Goal: Transaction & Acquisition: Register for event/course

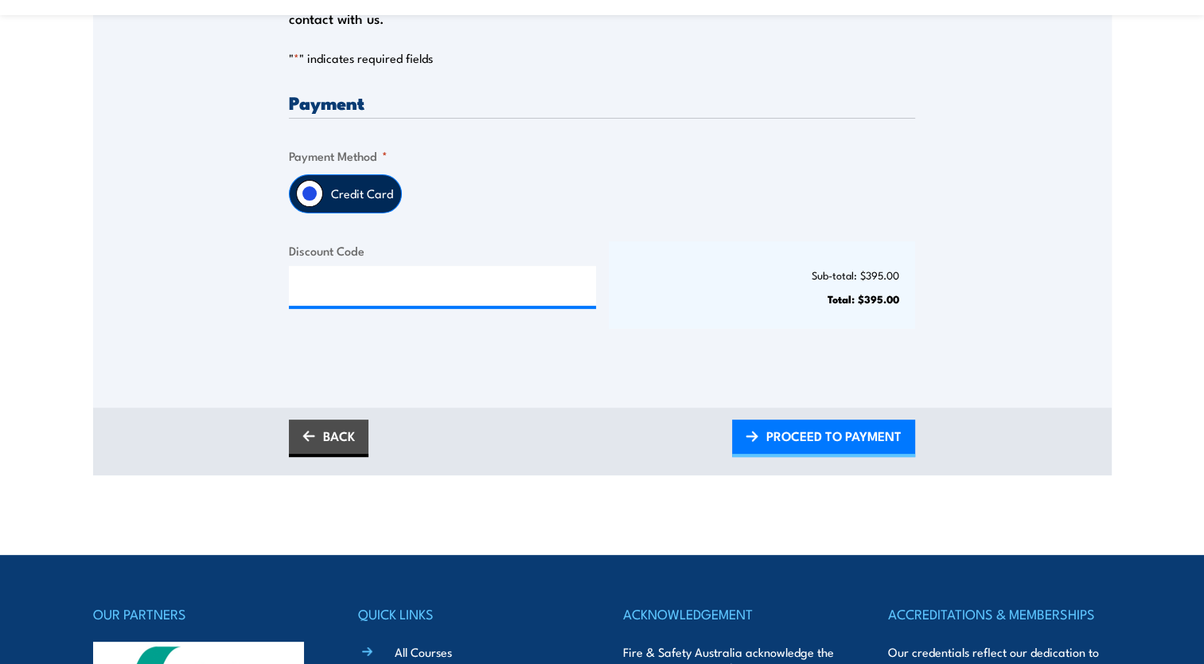
scroll to position [398, 0]
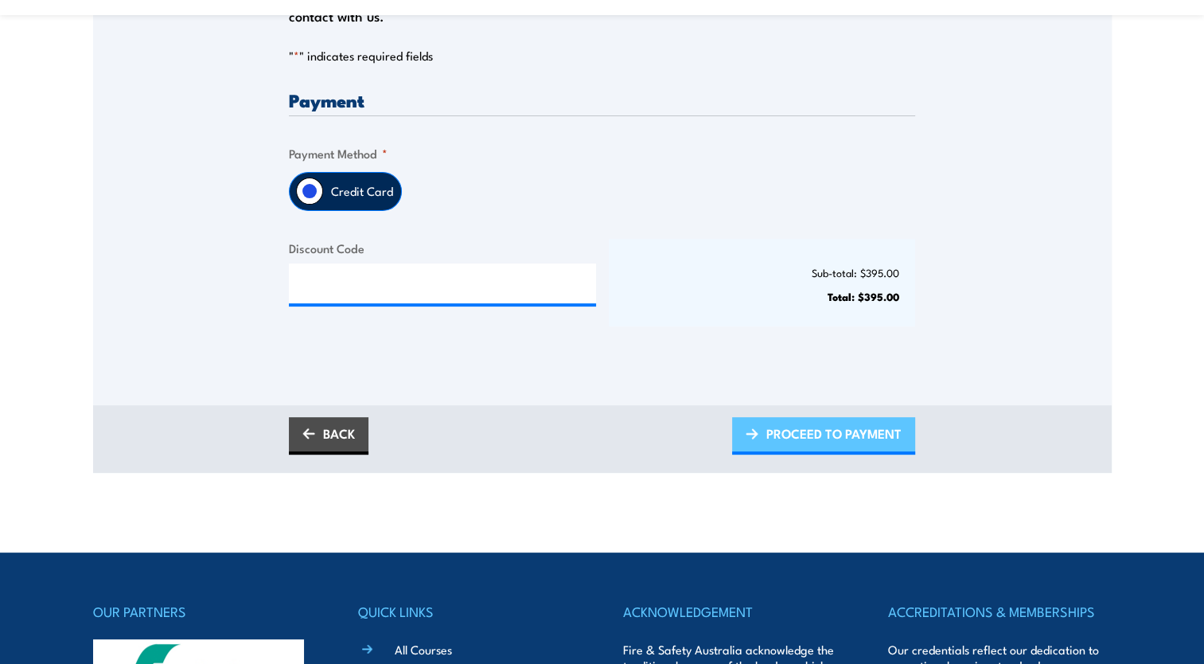
click at [761, 428] on link "PROCEED TO PAYMENT" at bounding box center [823, 435] width 183 height 37
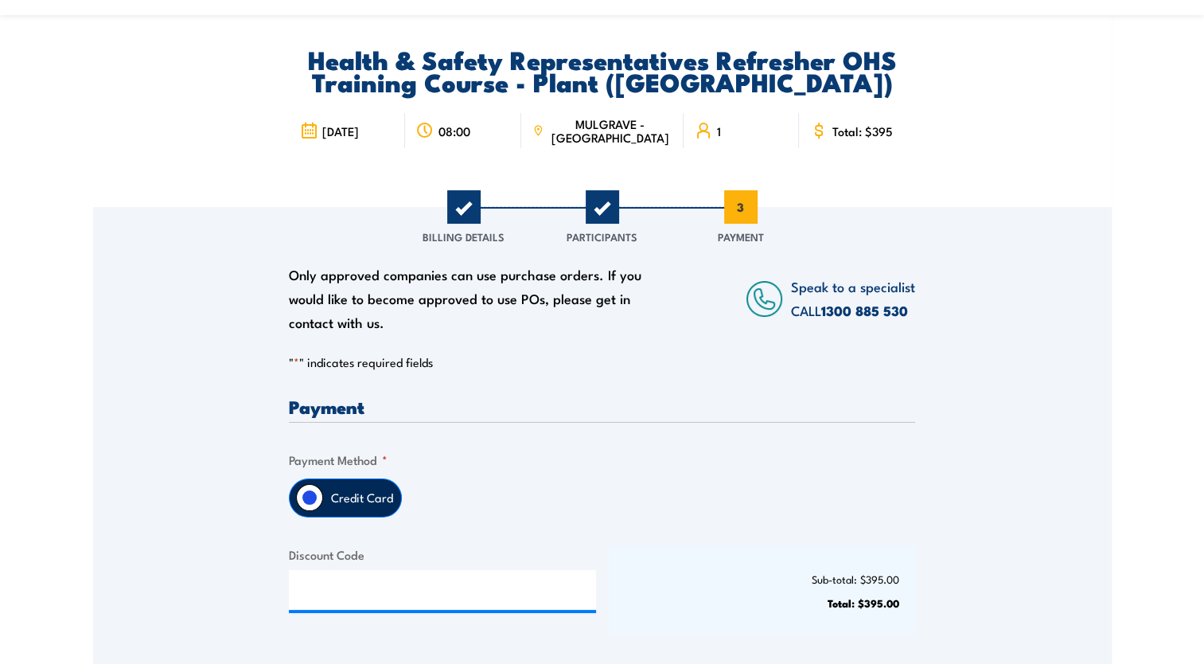
scroll to position [80, 0]
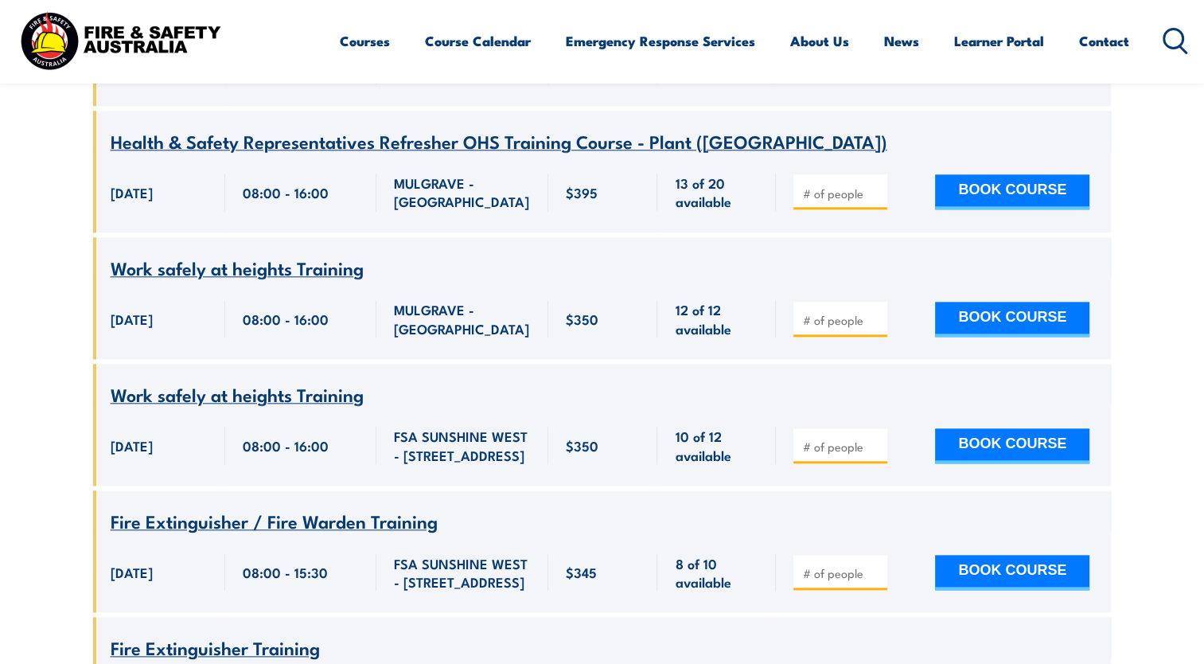
scroll to position [1480, 0]
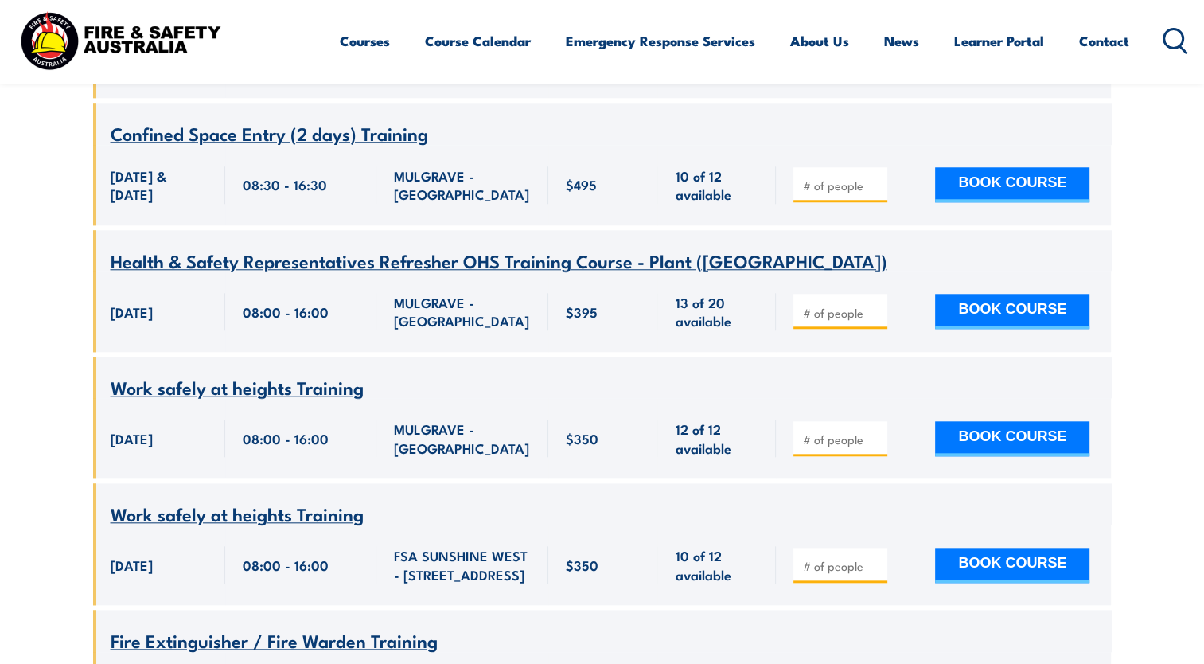
click at [821, 305] on input "number" at bounding box center [842, 313] width 80 height 16
type input "1"
click at [984, 294] on button "BOOK COURSE" at bounding box center [1012, 311] width 154 height 35
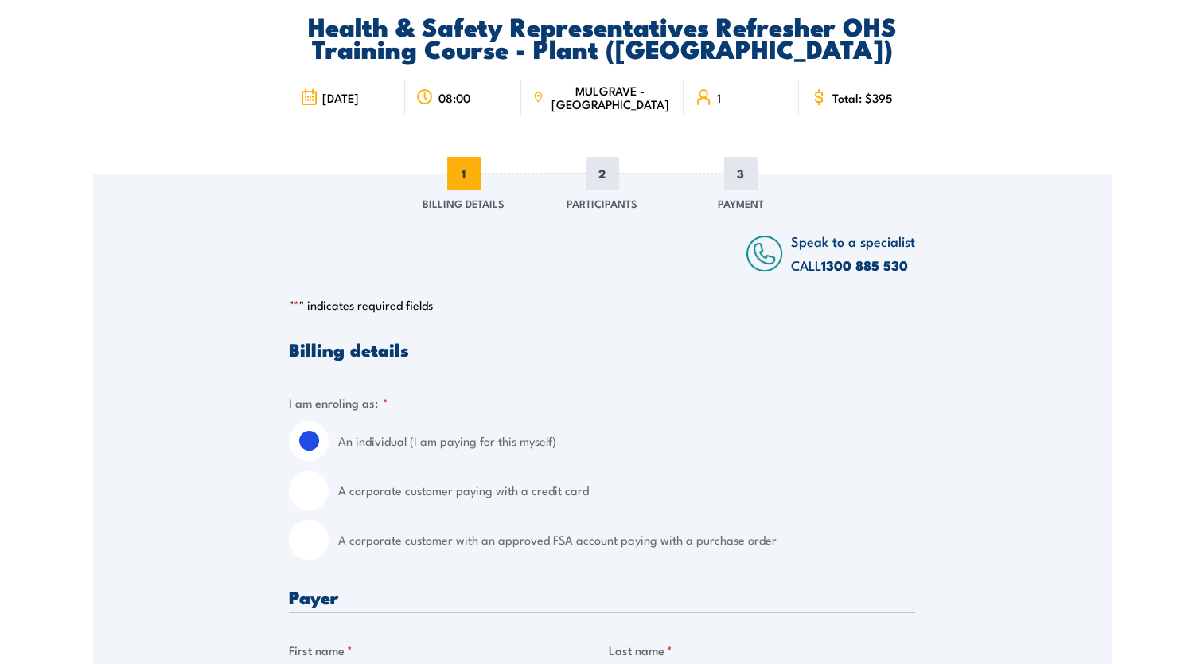
scroll to position [318, 0]
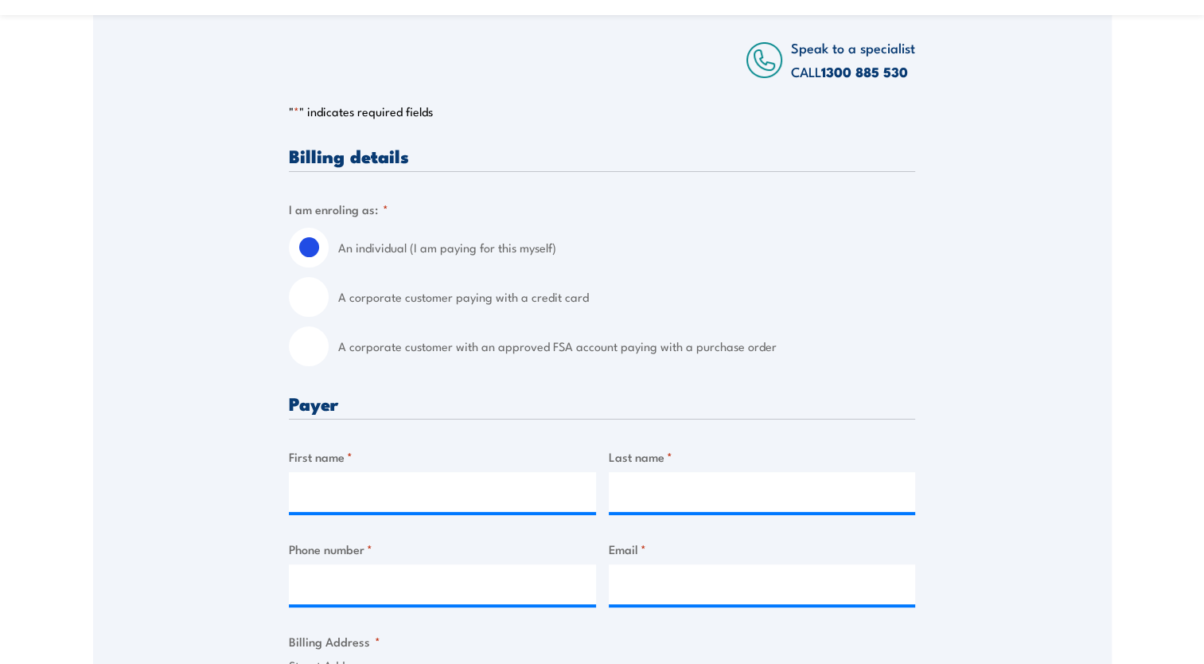
click at [321, 300] on input "A corporate customer paying with a credit card" at bounding box center [309, 297] width 40 height 40
radio input "true"
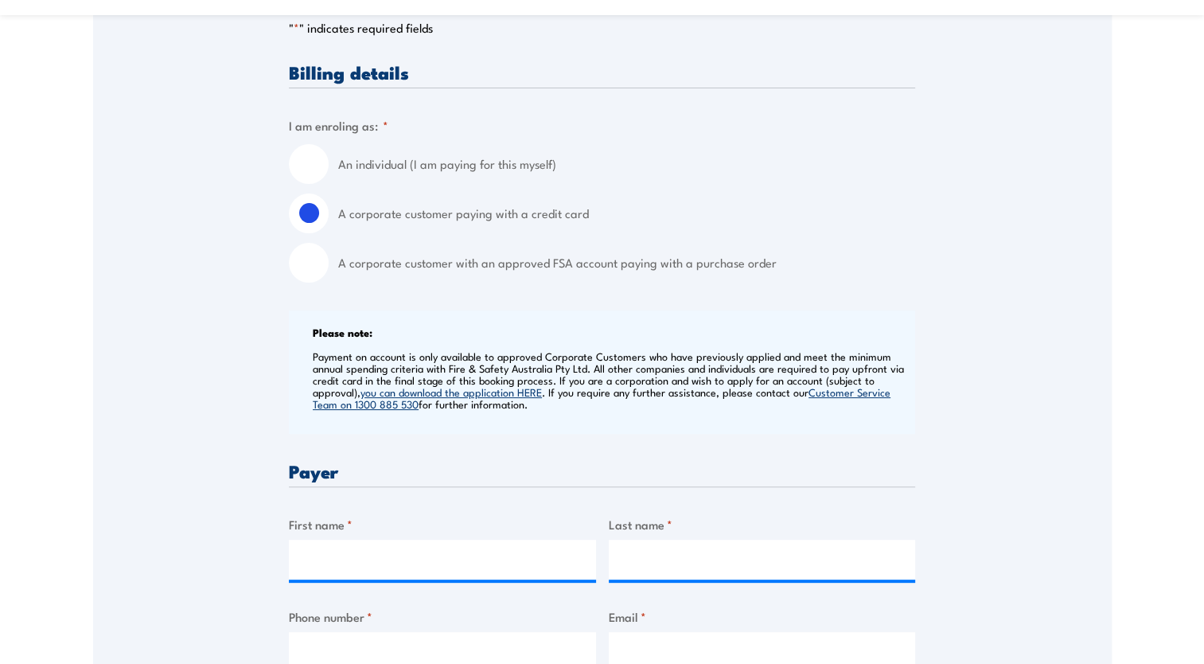
scroll to position [477, 0]
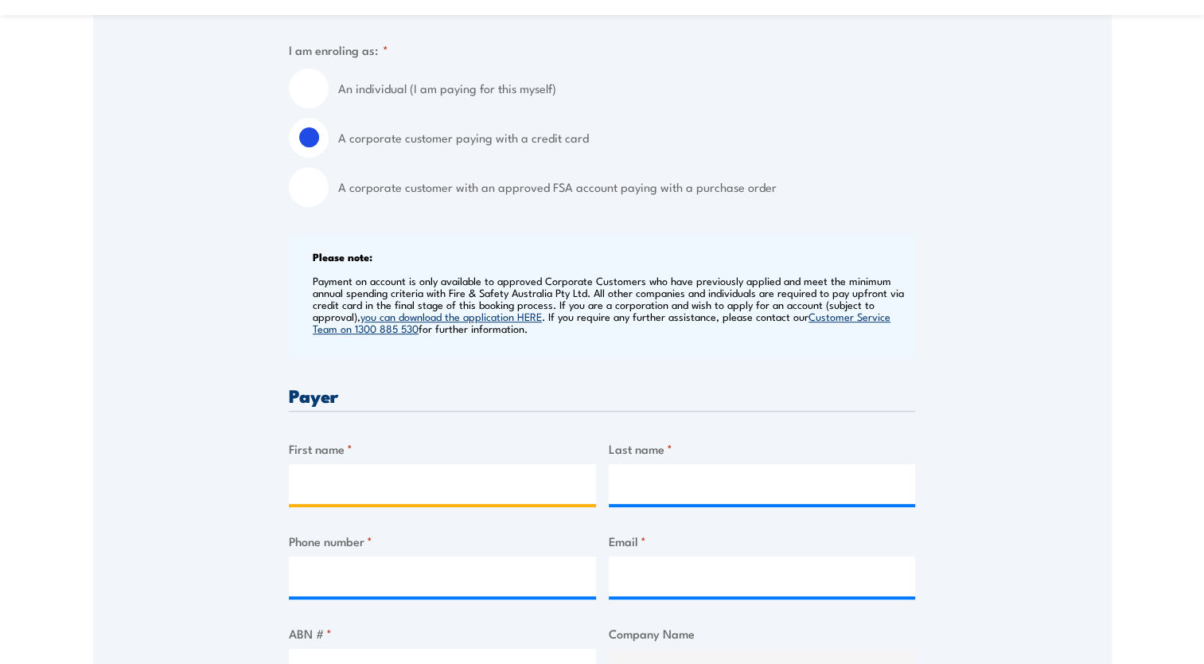
click at [373, 473] on input "First name *" at bounding box center [442, 484] width 307 height 40
type input "[PERSON_NAME]"
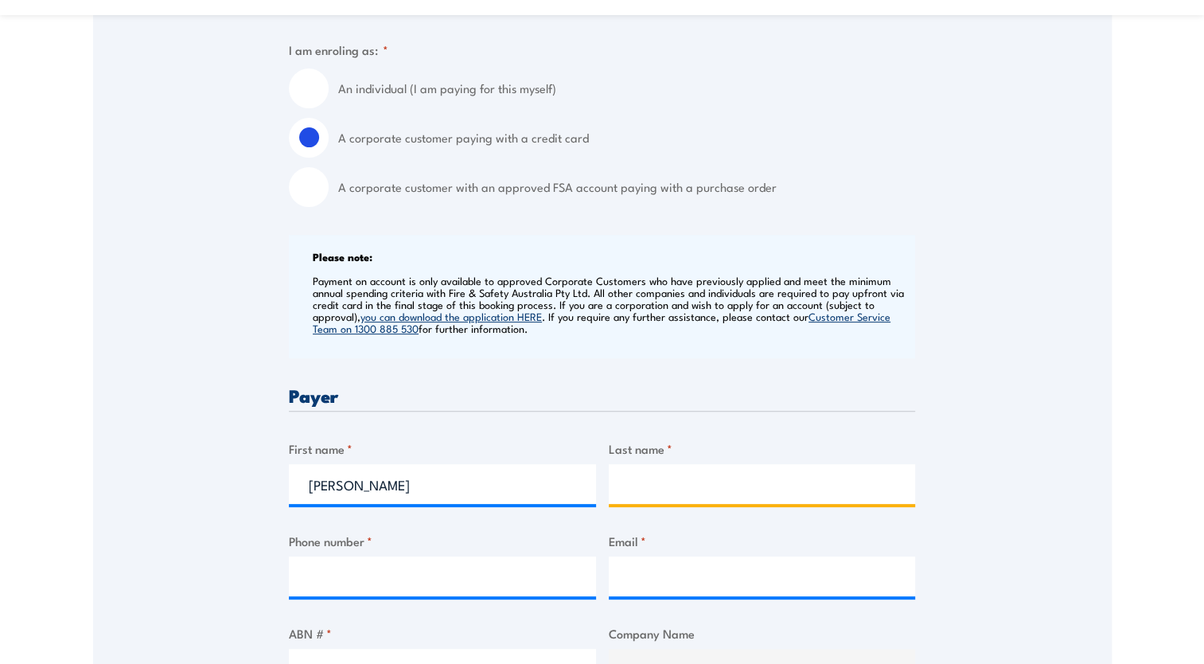
type input "[PERSON_NAME]"
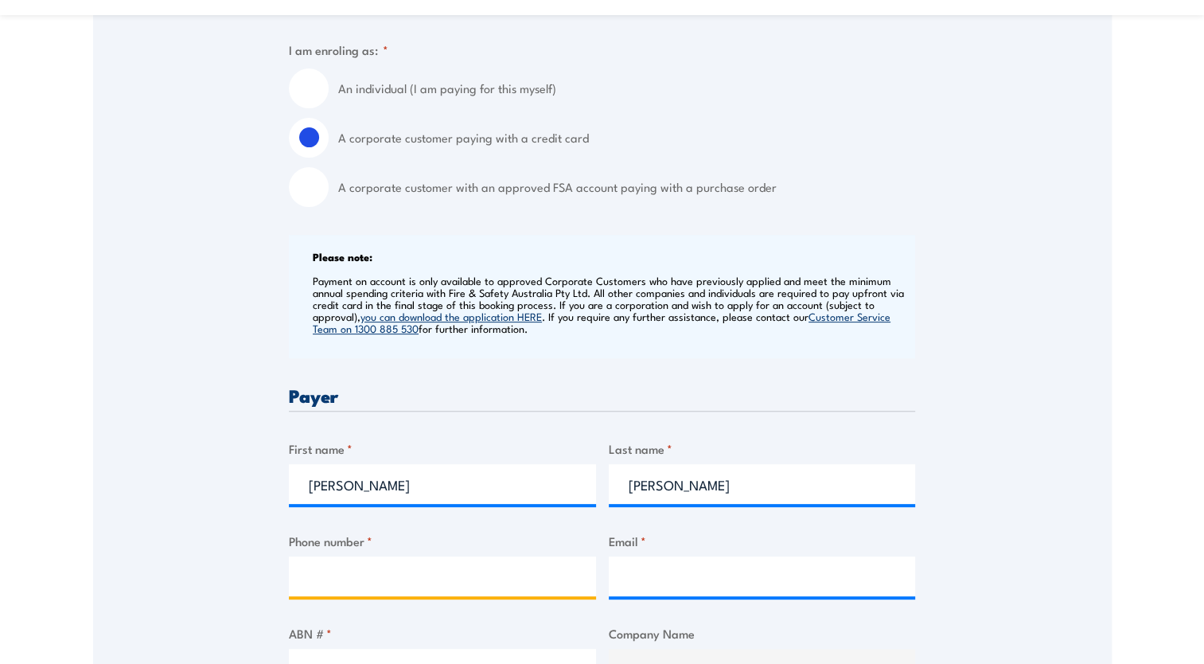
type input "0401616844"
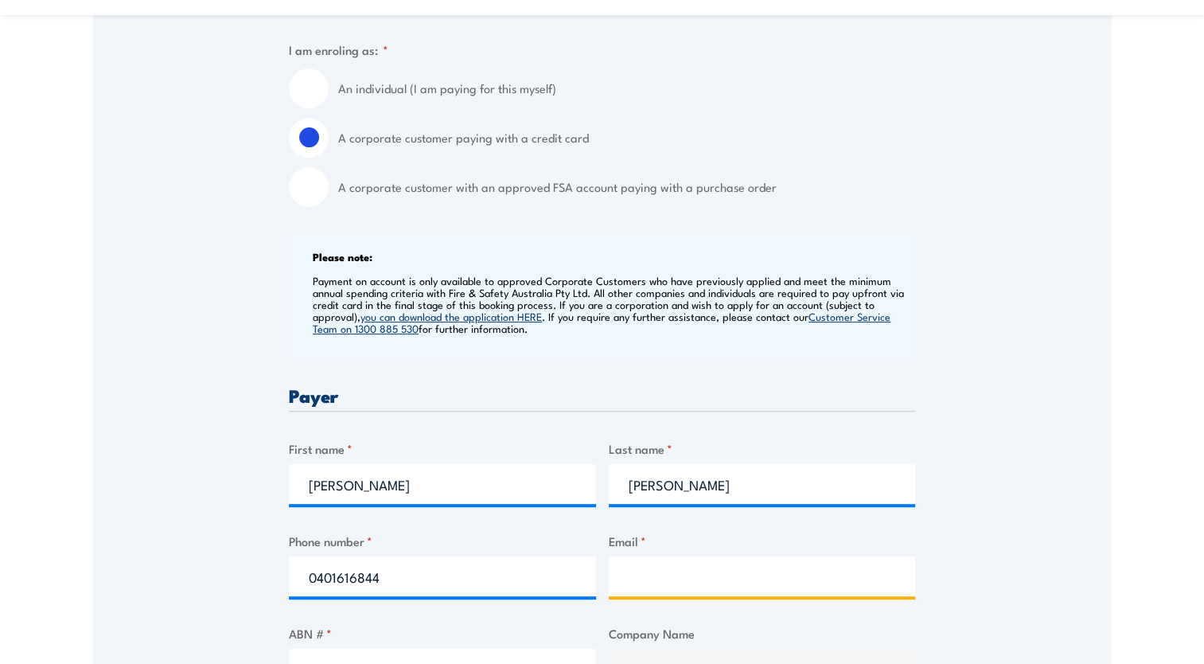
type input "[PERSON_NAME][EMAIL_ADDRESS][PERSON_NAME][DOMAIN_NAME]"
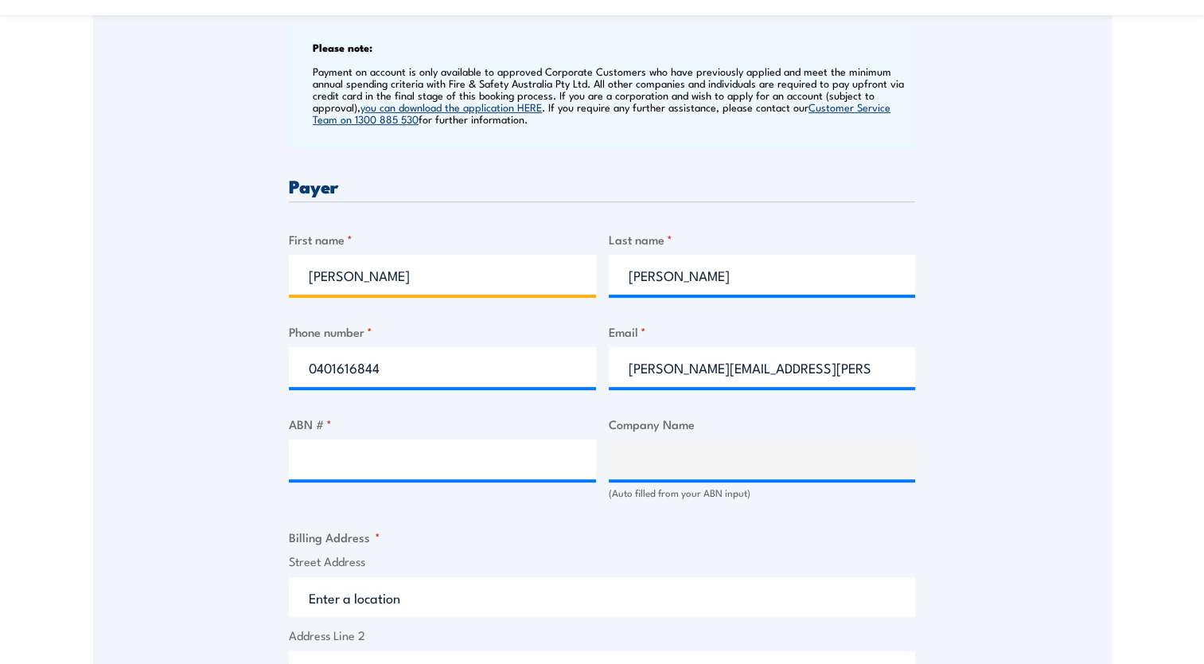
scroll to position [796, 0]
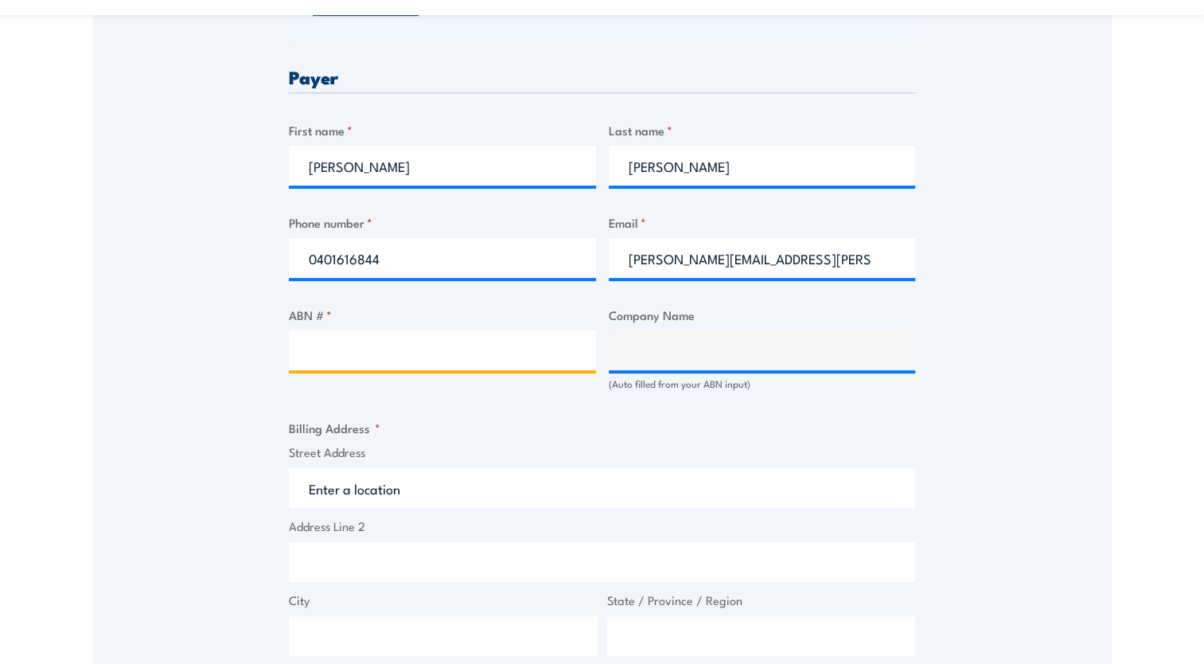
click at [353, 348] on input "ABN # *" at bounding box center [442, 350] width 307 height 40
paste input "99 073 079 268"
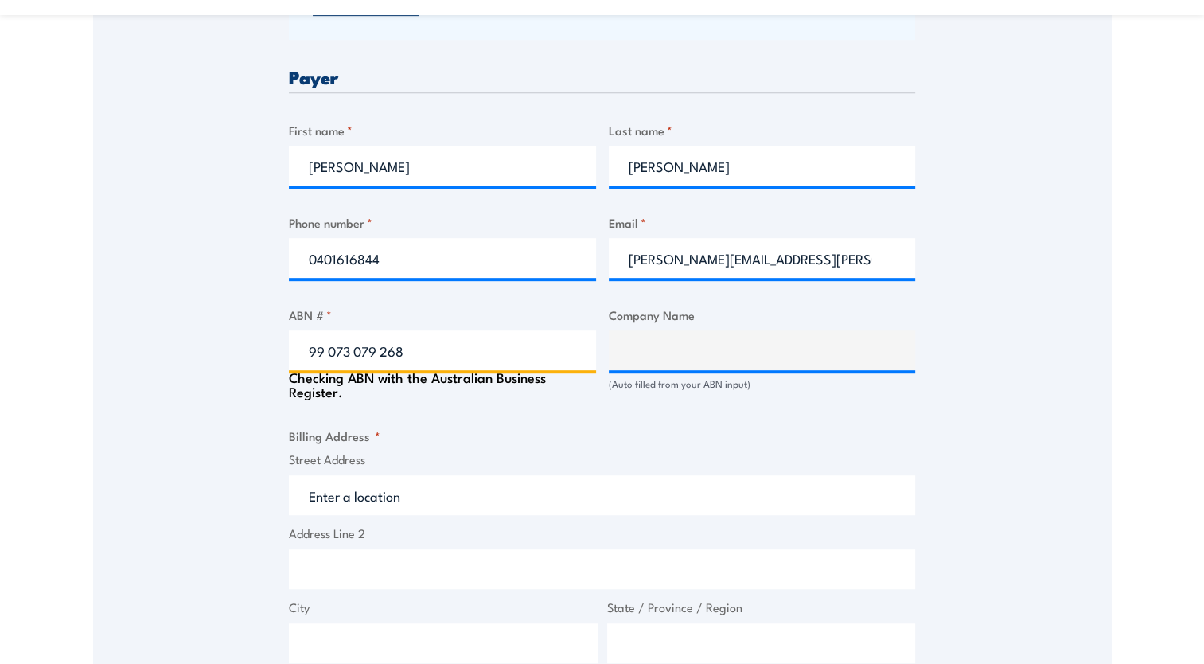
type input "99 073 079 268"
click at [236, 427] on div "Speak to a specialist CALL 1300 885 530 CALL 1300 885 530 " * " indicates requi…" at bounding box center [602, 347] width 1019 height 1688
type input "TPC CONSOLIDATED LIMITED"
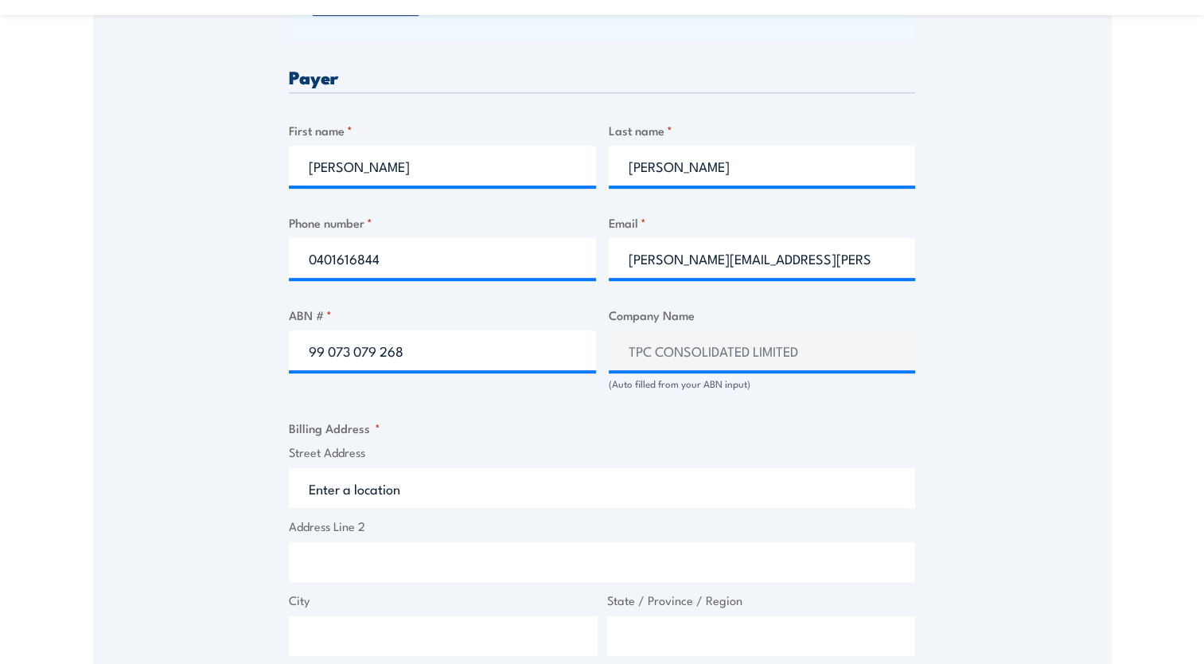
click at [333, 510] on div "Street Address Address Line 2 City State / Province / Region ZIP / Postal Code …" at bounding box center [602, 586] width 636 height 286
click at [317, 485] on input "Street Address" at bounding box center [602, 488] width 626 height 40
type input "level 29 225 george street nsw 2000"
type input "NSW"
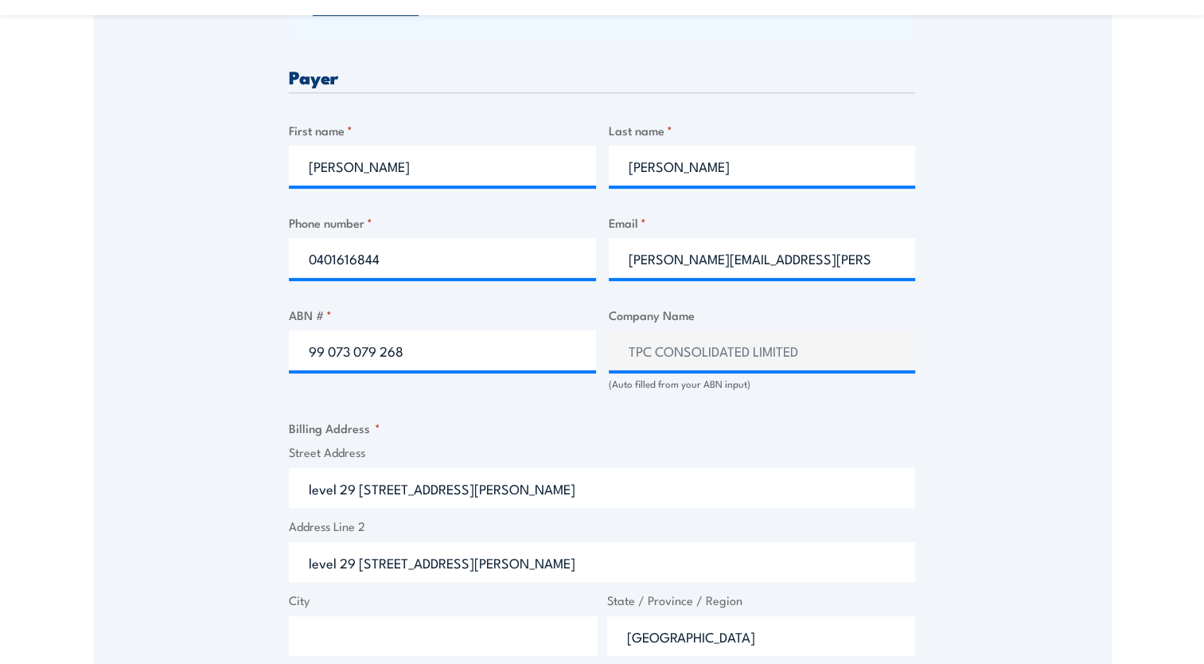
type input "2000"
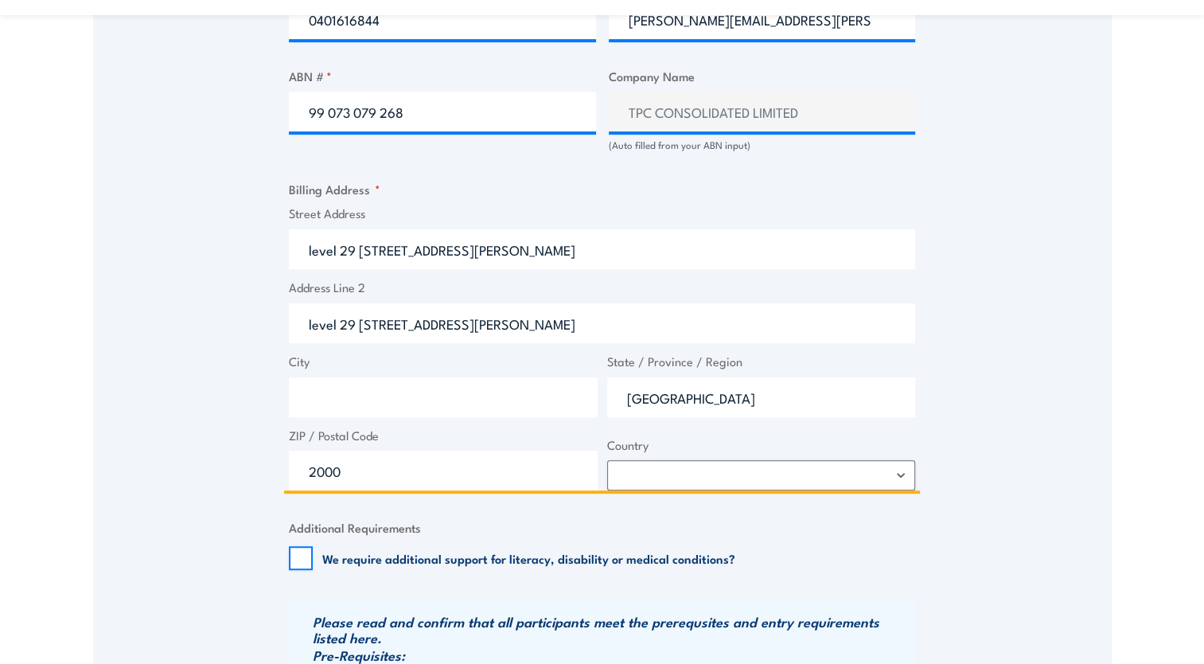
scroll to position [1194, 0]
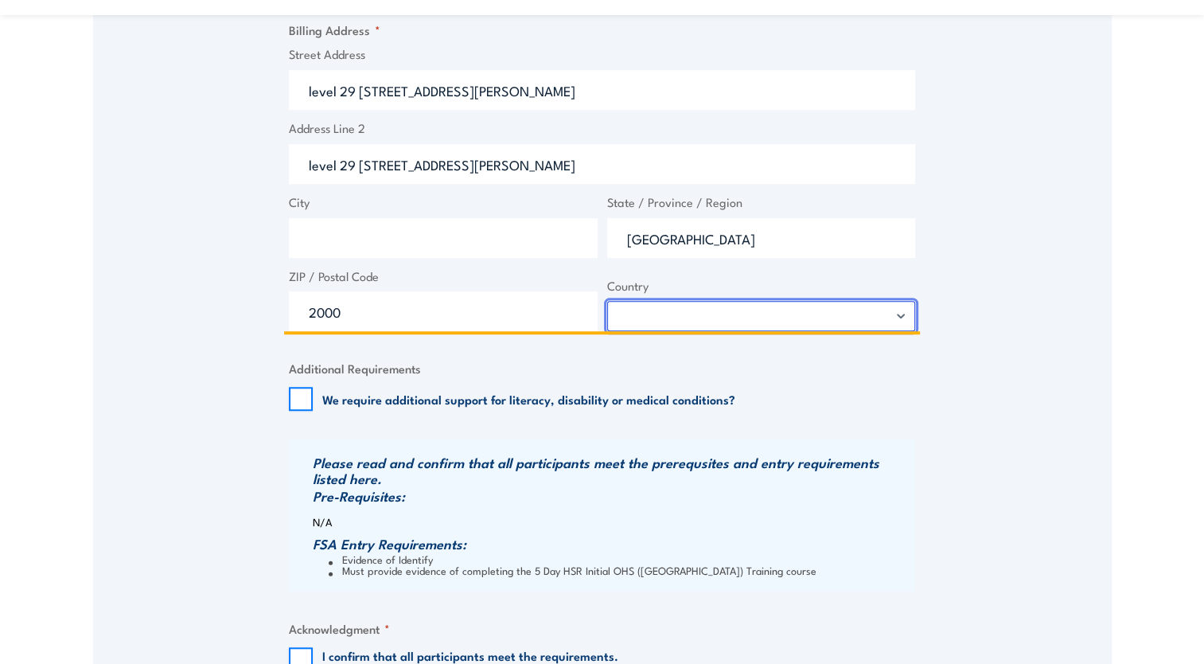
click at [625, 318] on select "Afghanistan Albania Algeria American Samoa Andorra Angola Anguilla Antarctica A…" at bounding box center [761, 316] width 309 height 30
select select "[GEOGRAPHIC_DATA]"
click at [607, 301] on select "Afghanistan Albania Algeria American Samoa Andorra Angola Anguilla Antarctica A…" at bounding box center [761, 316] width 309 height 30
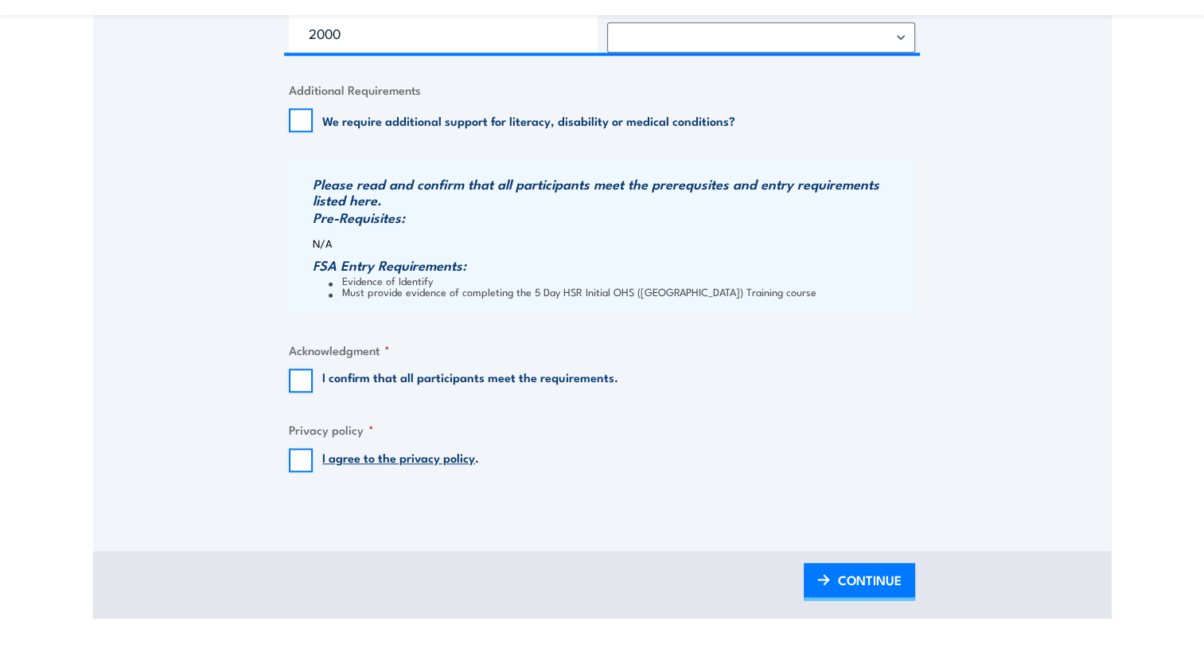
scroll to position [1512, 0]
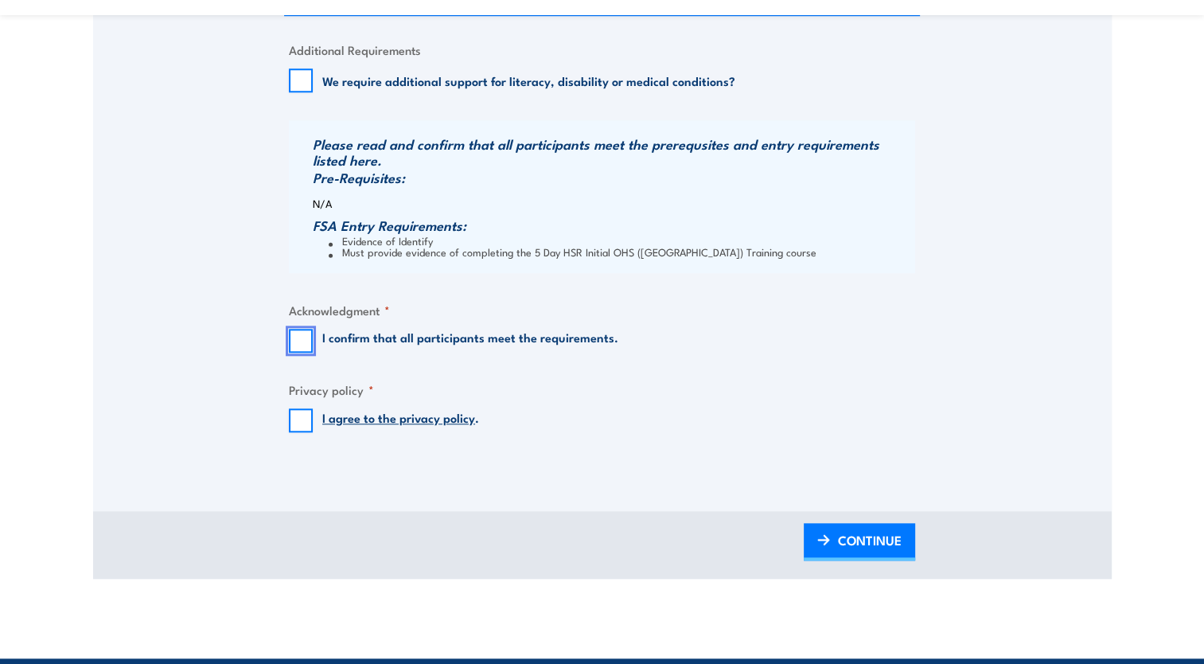
click at [302, 347] on input "I confirm that all participants meet the requirements." at bounding box center [301, 341] width 24 height 24
checkbox input "true"
click at [298, 415] on input "I agree to the privacy policy ." at bounding box center [301, 420] width 24 height 24
checkbox input "true"
click at [589, 516] on div "BACK CONTINUE" at bounding box center [602, 545] width 1019 height 68
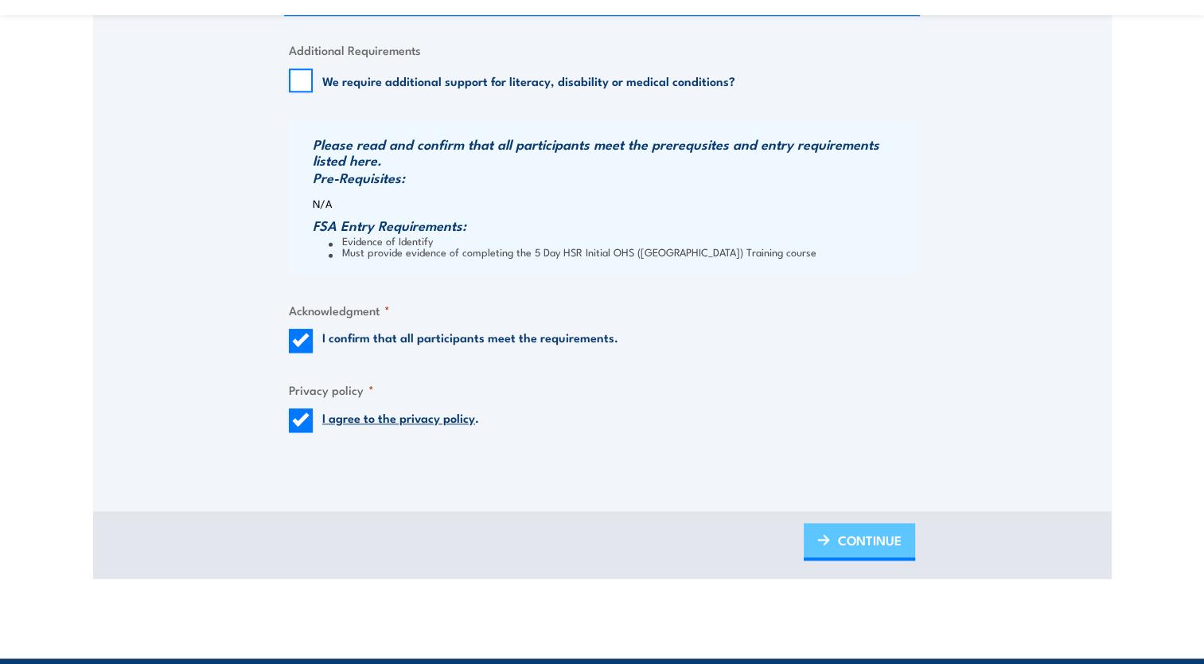
click at [824, 540] on img at bounding box center [823, 539] width 13 height 11
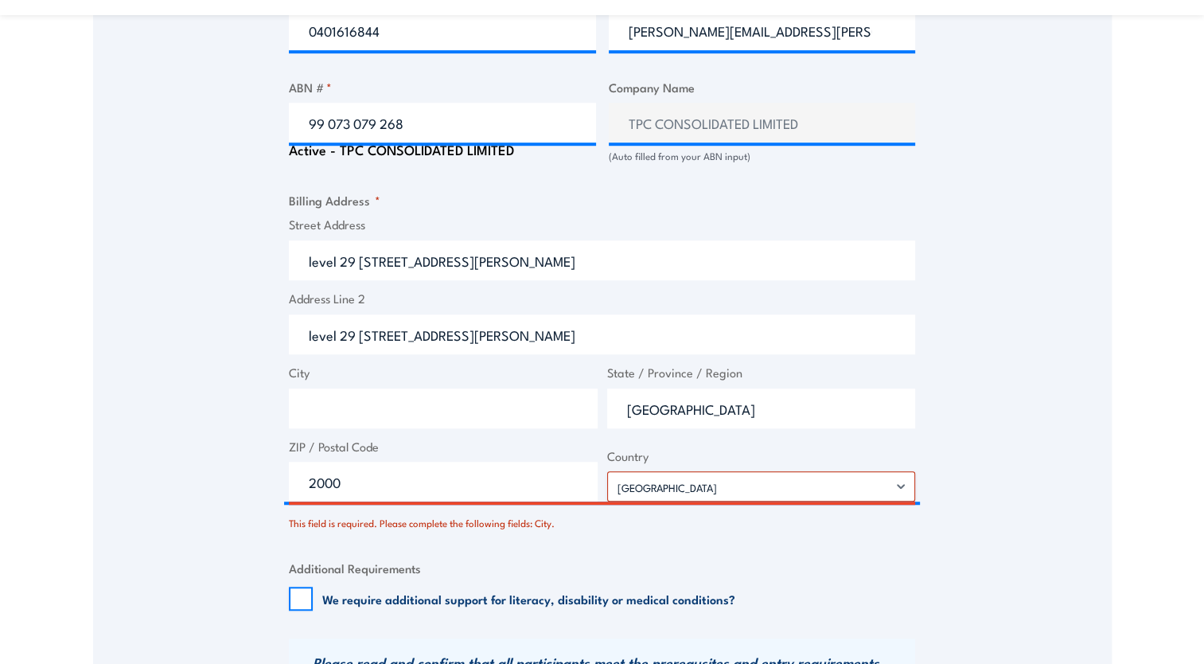
scroll to position [1302, 0]
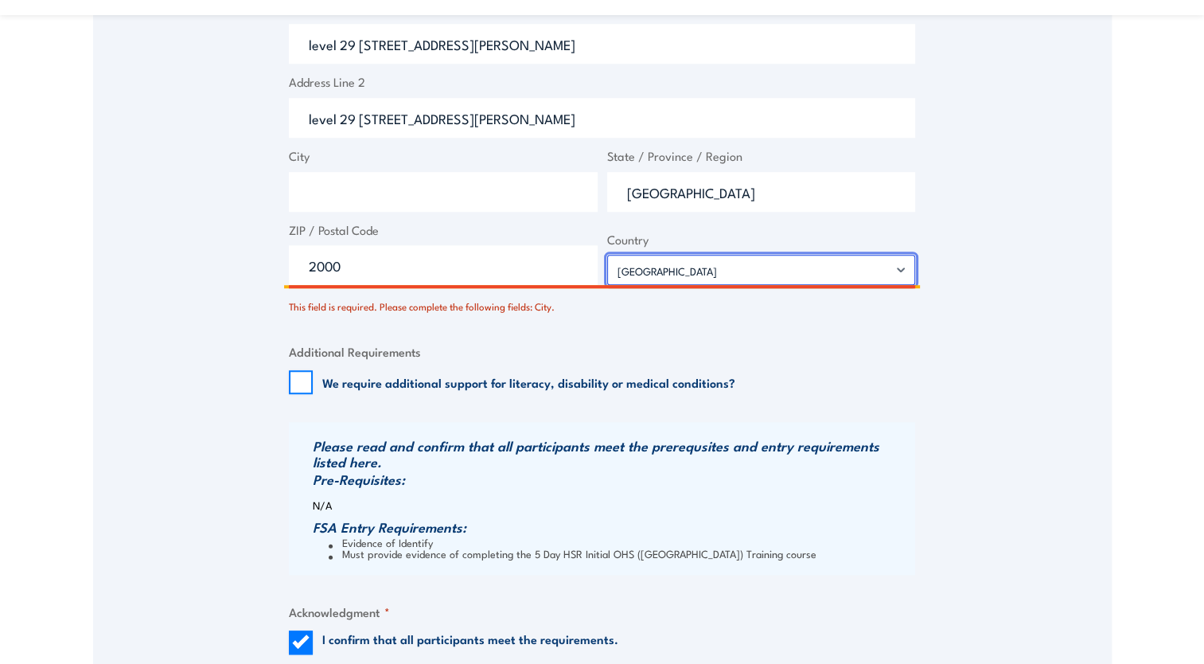
click at [682, 275] on select "Afghanistan Albania Algeria American Samoa Andorra Angola Anguilla Antarctica A…" at bounding box center [761, 270] width 309 height 30
click at [375, 267] on input "2000" at bounding box center [443, 265] width 309 height 40
click at [726, 358] on fieldset "Additional Requirements We require additional support for literacy, disability …" at bounding box center [602, 368] width 626 height 52
click at [376, 305] on div "This field is required. Please complete the following fields: City." at bounding box center [602, 302] width 626 height 23
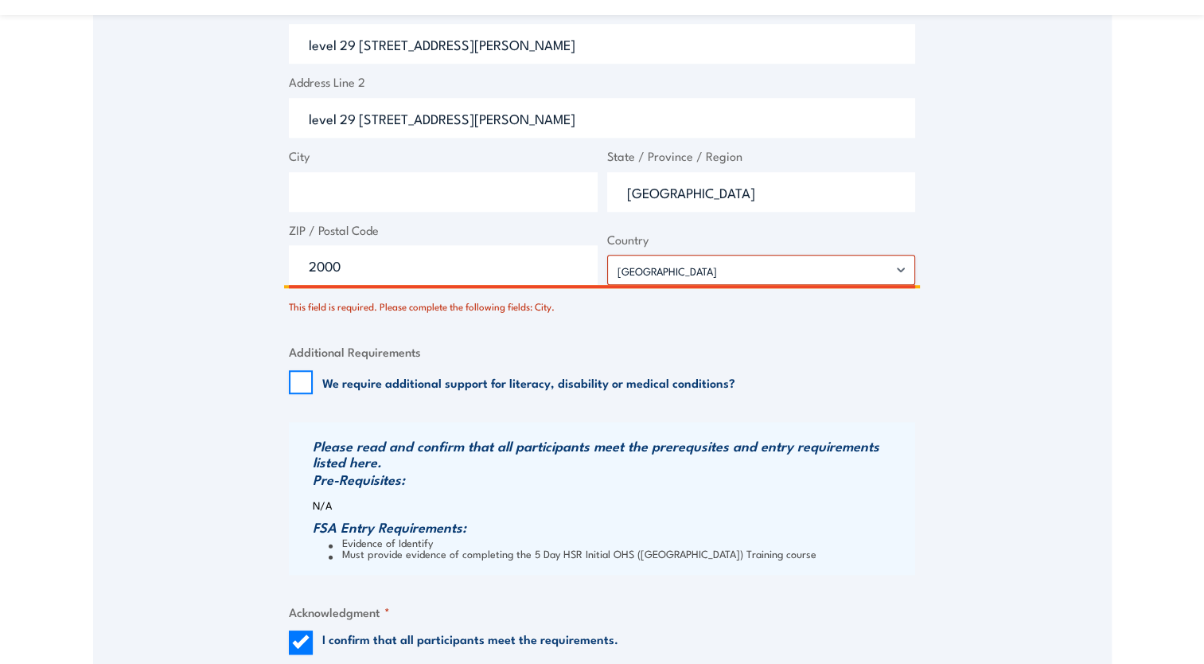
click at [324, 205] on input "City" at bounding box center [443, 192] width 309 height 40
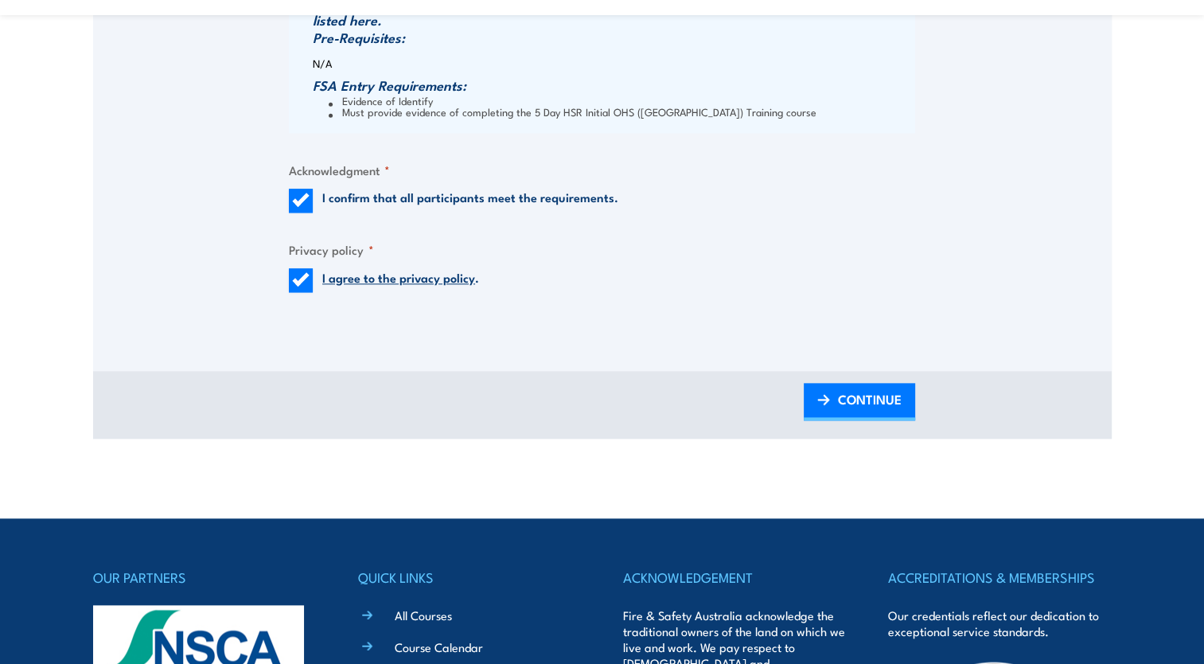
scroll to position [1700, 0]
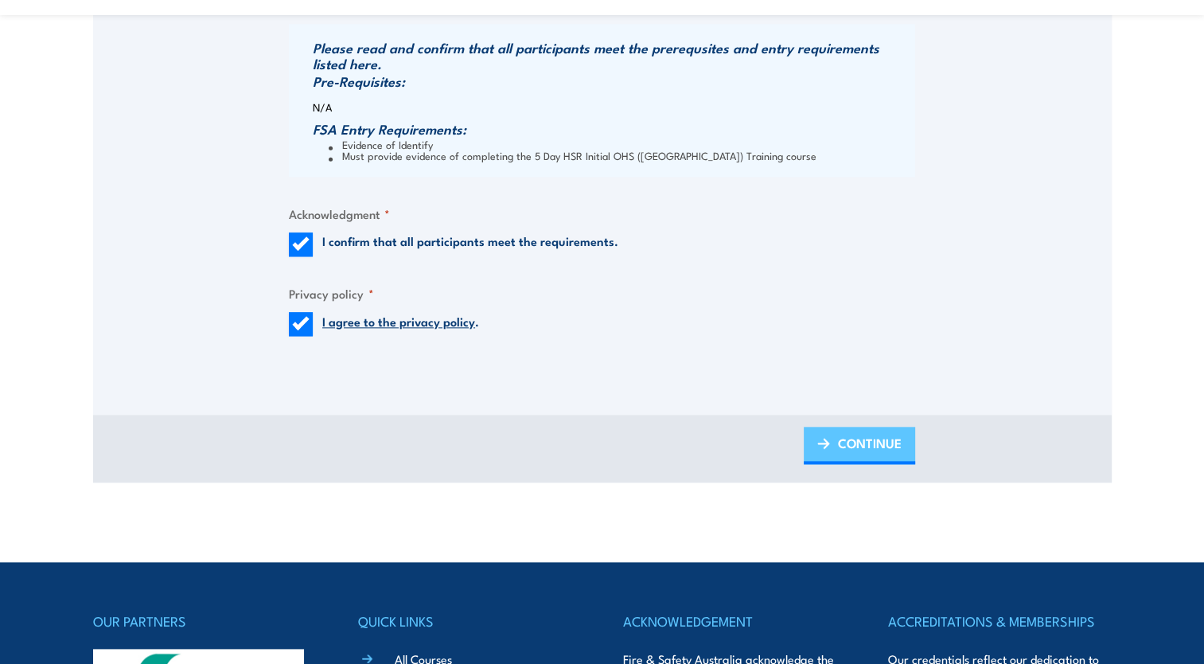
type input "[GEOGRAPHIC_DATA]"
click at [826, 441] on img at bounding box center [823, 443] width 13 height 11
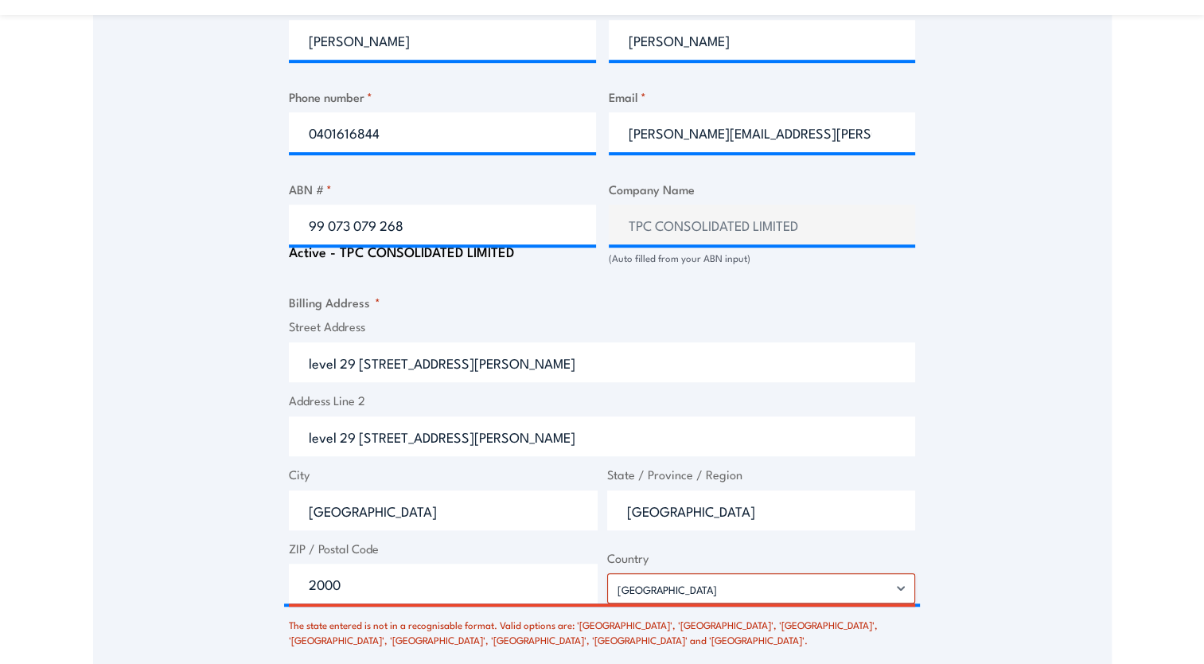
scroll to position [1302, 0]
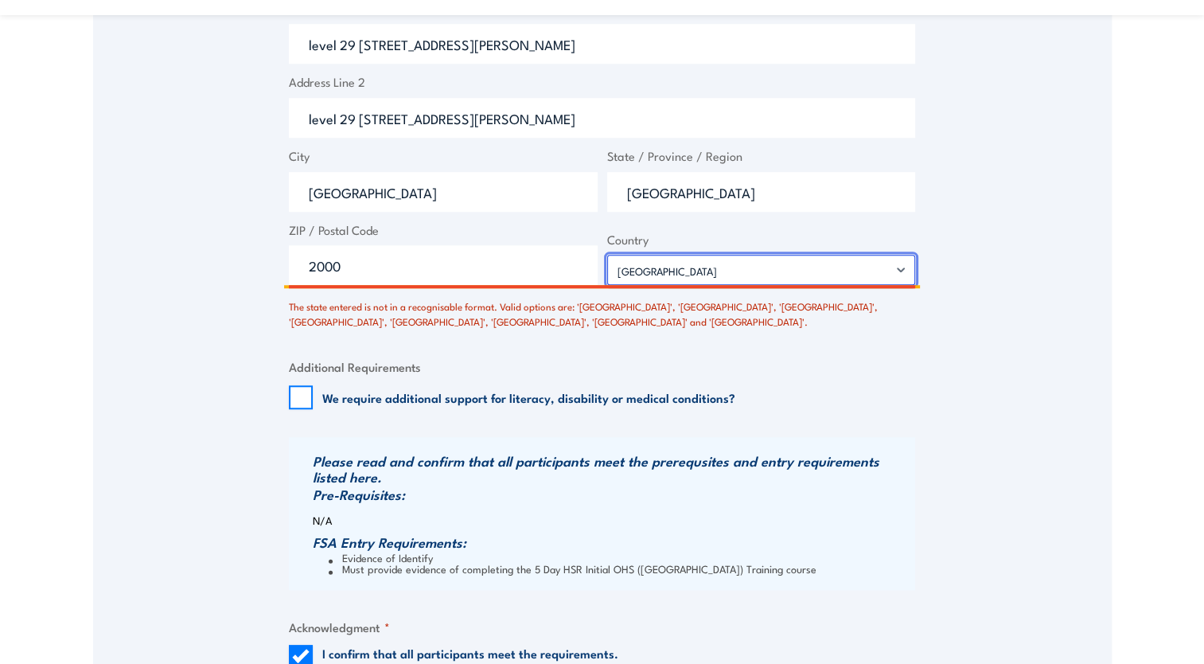
click at [667, 263] on select "Afghanistan Albania Algeria American Samoa Andorra Angola Anguilla Antarctica A…" at bounding box center [761, 270] width 309 height 30
drag, startPoint x: 339, startPoint y: 243, endPoint x: 364, endPoint y: 259, distance: 29.6
click at [338, 245] on span "ZIP / Postal Code 2000" at bounding box center [443, 253] width 318 height 64
click at [366, 260] on input "2000" at bounding box center [443, 265] width 309 height 40
drag, startPoint x: 372, startPoint y: 263, endPoint x: 232, endPoint y: 250, distance: 140.6
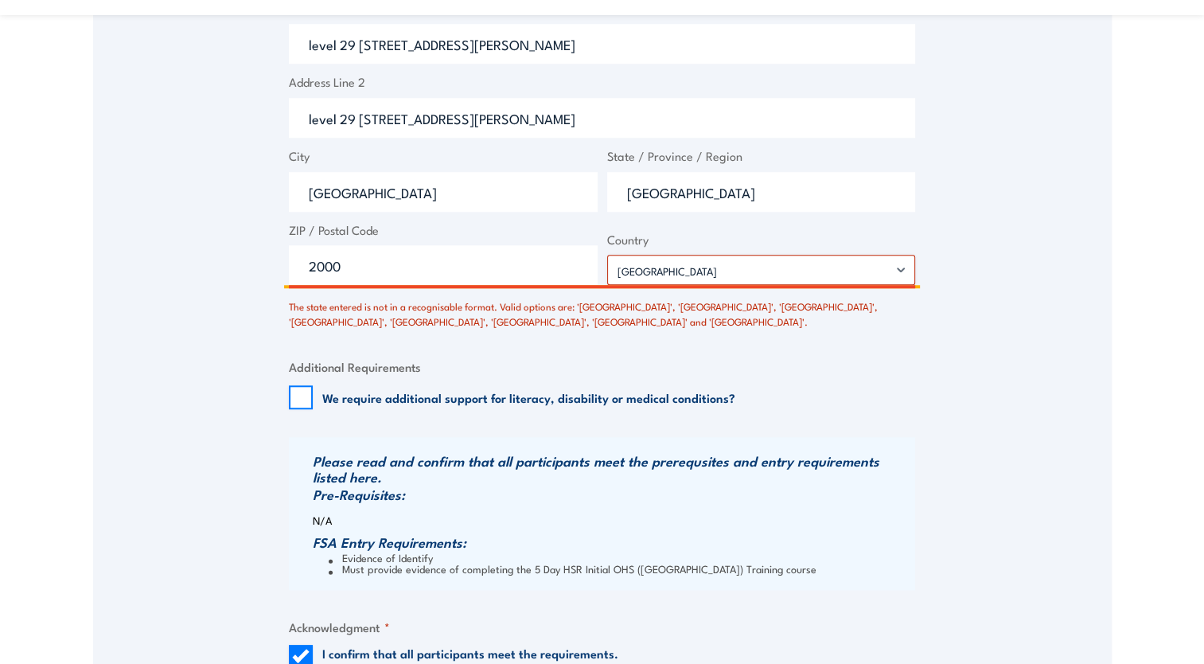
type input "2000"
click at [664, 272] on select "Afghanistan Albania Algeria American Samoa Andorra Angola Anguilla Antarctica A…" at bounding box center [761, 270] width 309 height 30
click at [549, 349] on div "Billing details I am enroling as: * An individual (I am paying for this myself)…" at bounding box center [602, 0] width 626 height 1551
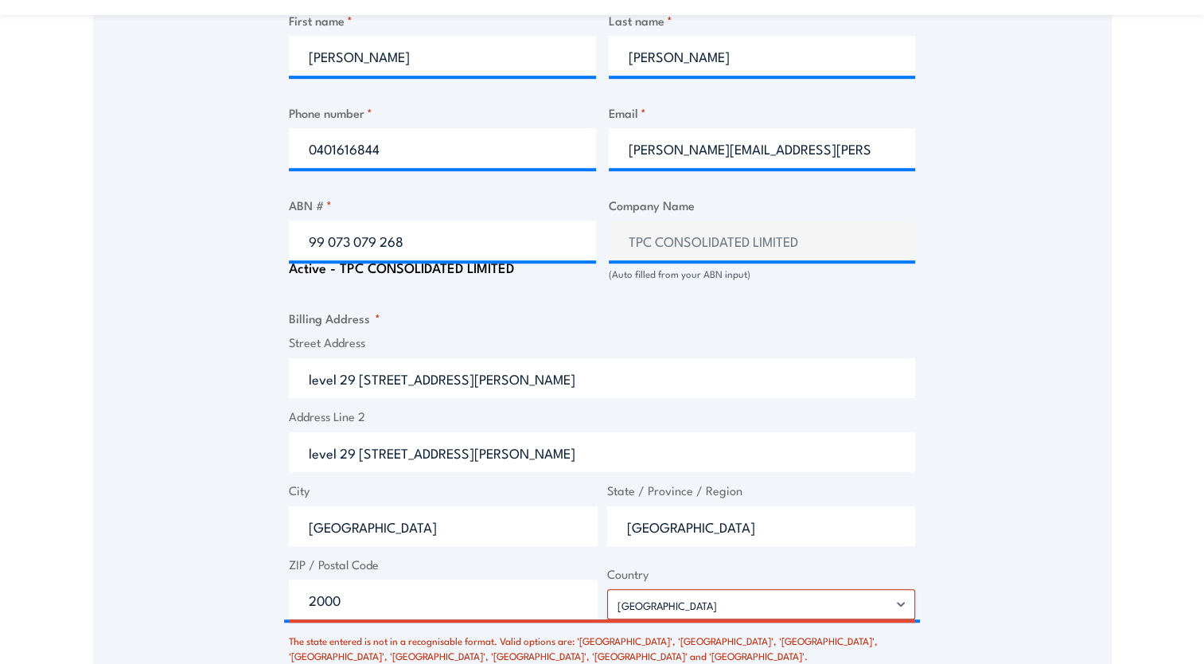
scroll to position [1063, 0]
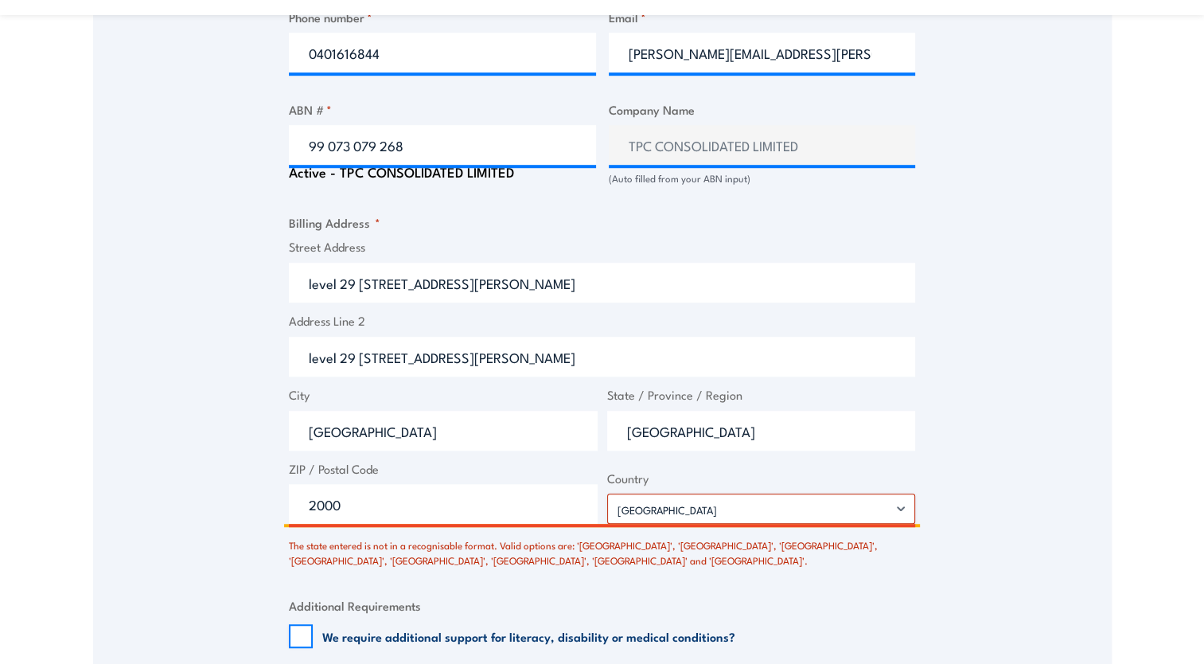
click at [694, 428] on input "NSW" at bounding box center [761, 431] width 309 height 40
drag, startPoint x: 686, startPoint y: 436, endPoint x: 610, endPoint y: 432, distance: 76.5
click at [610, 432] on input "NSW" at bounding box center [761, 431] width 309 height 40
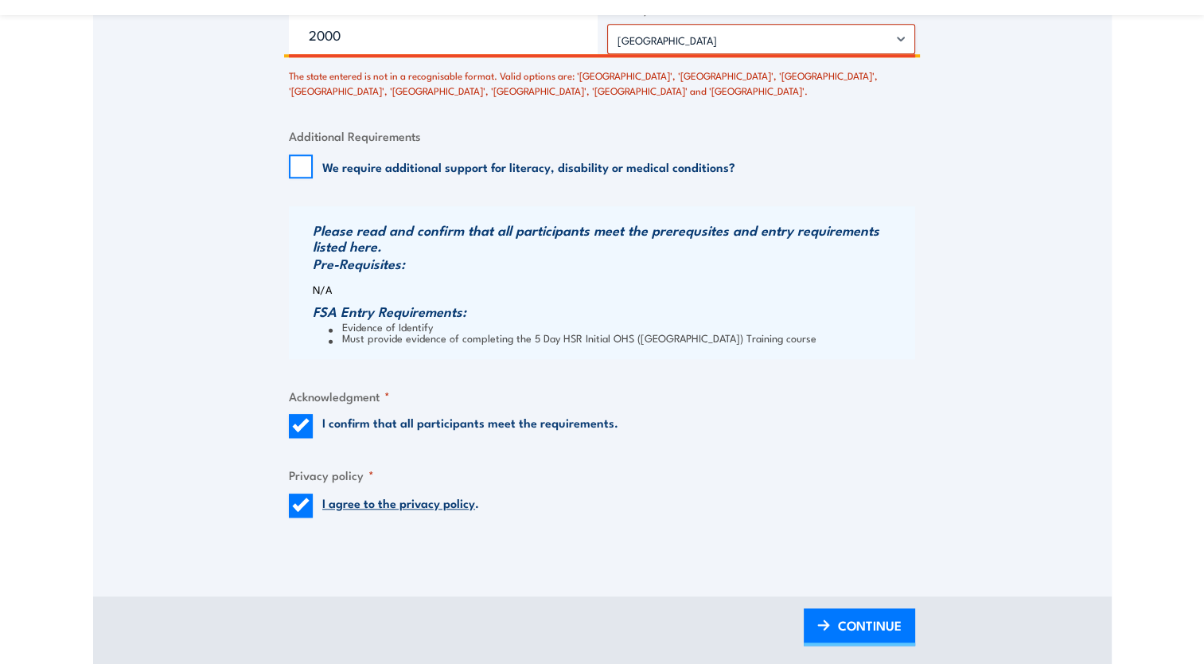
scroll to position [1700, 0]
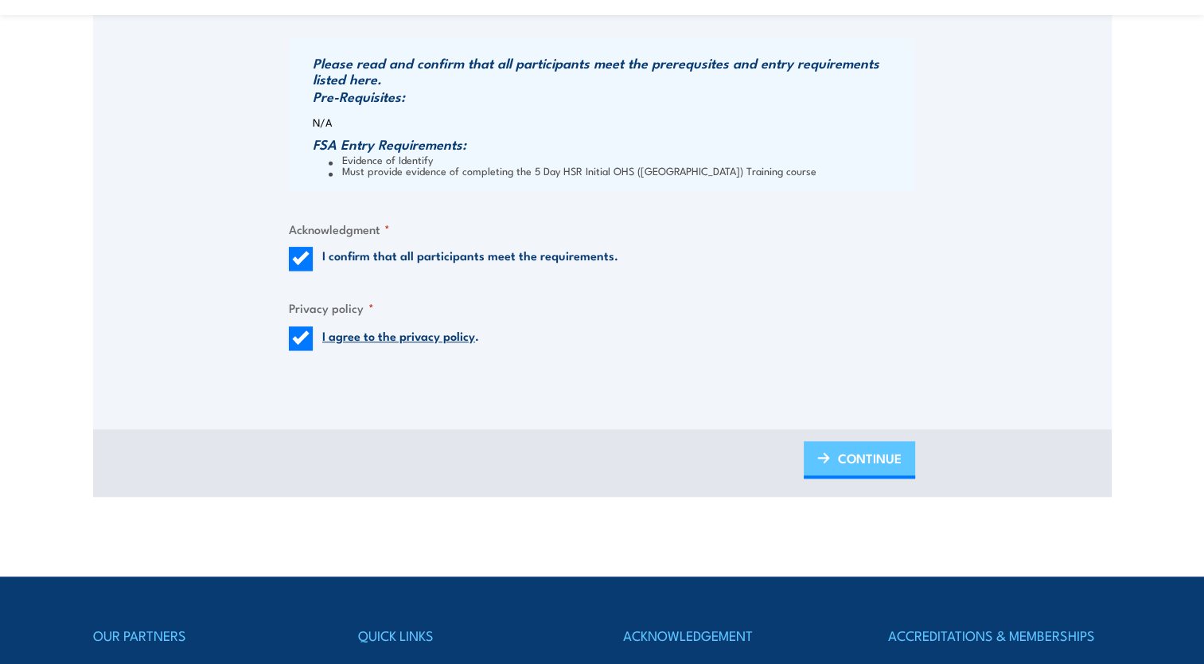
type input "[GEOGRAPHIC_DATA]"
click at [859, 455] on span "CONTINUE" at bounding box center [870, 458] width 64 height 42
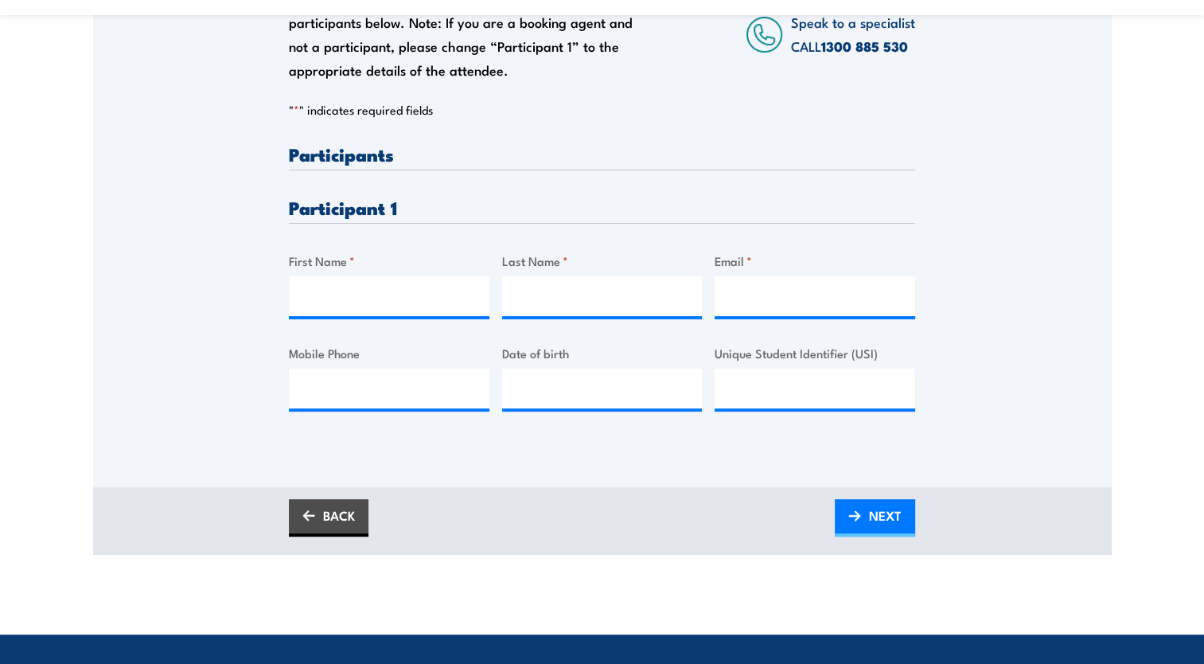
scroll to position [398, 0]
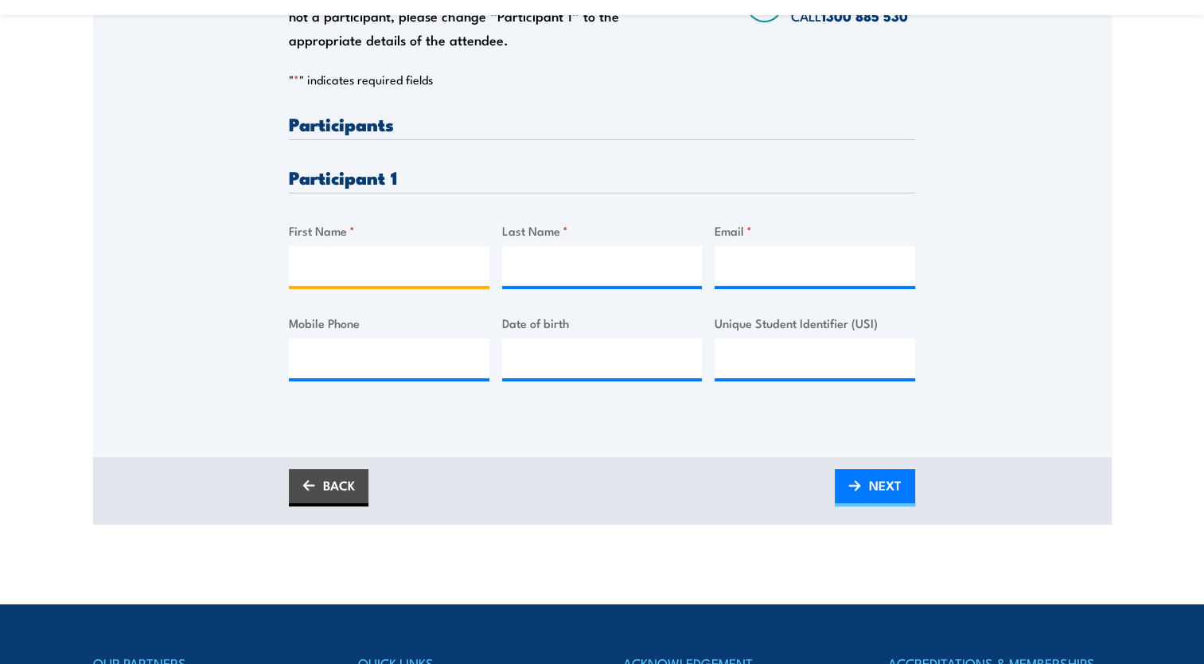
click at [337, 267] on input "First Name *" at bounding box center [389, 266] width 201 height 40
type input "[PERSON_NAME]"
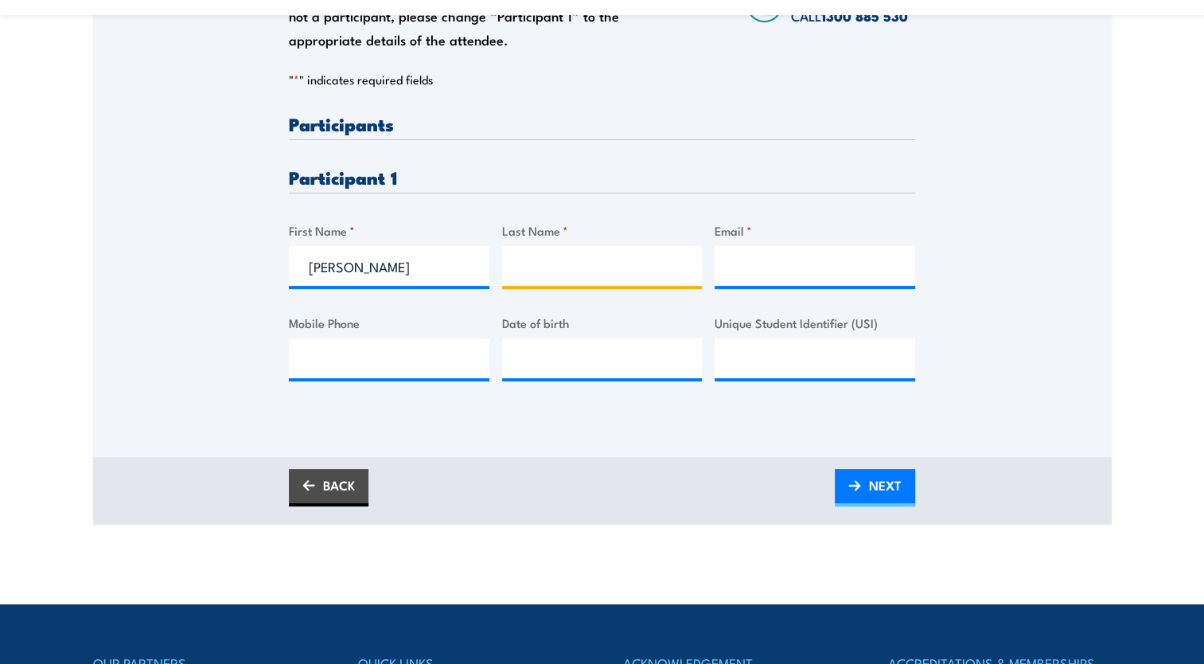
type input "[PERSON_NAME]"
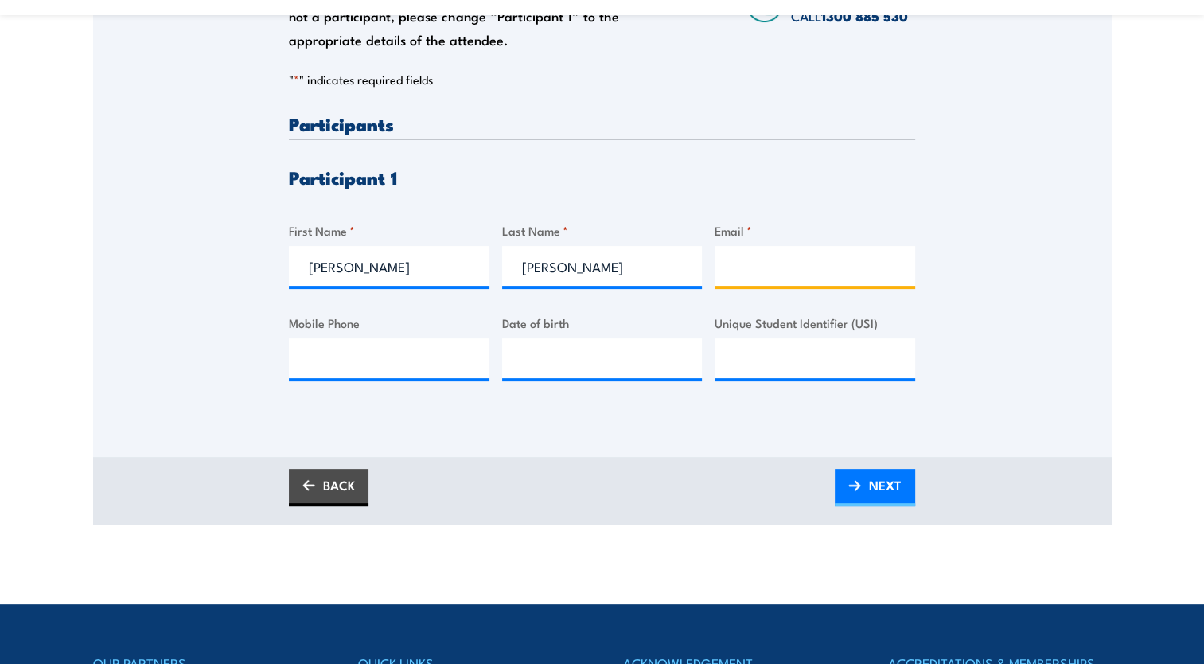
type input "[PERSON_NAME][EMAIL_ADDRESS][PERSON_NAME][DOMAIN_NAME]"
type input "0449616688"
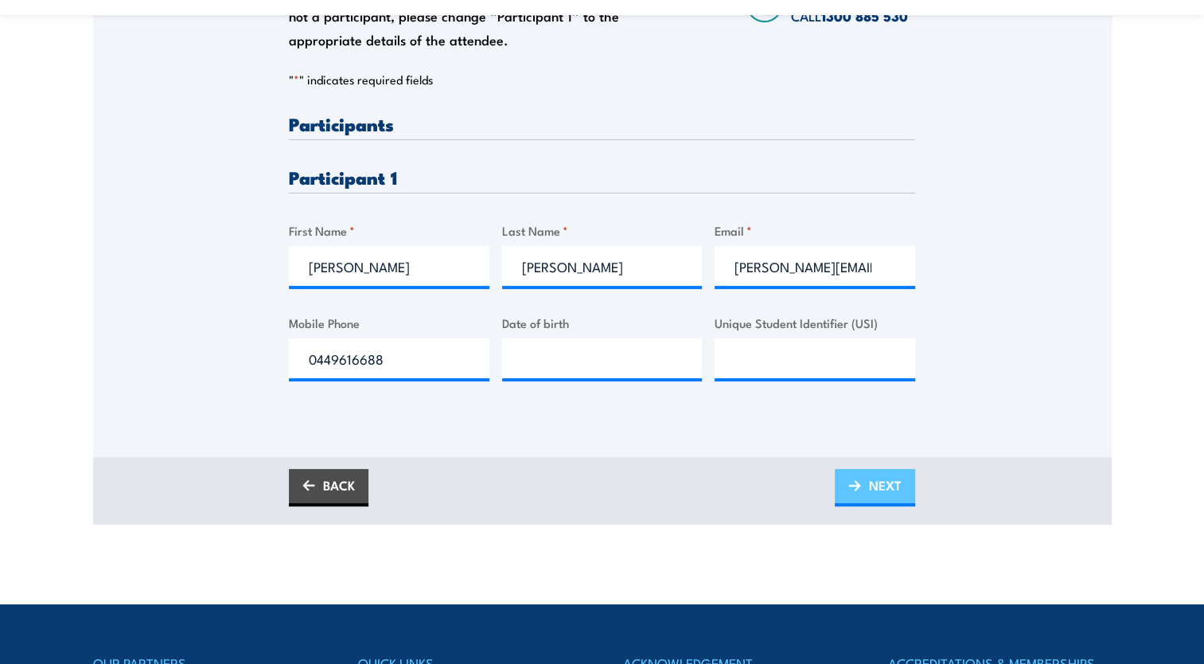
click at [882, 495] on span "NEXT" at bounding box center [885, 485] width 33 height 42
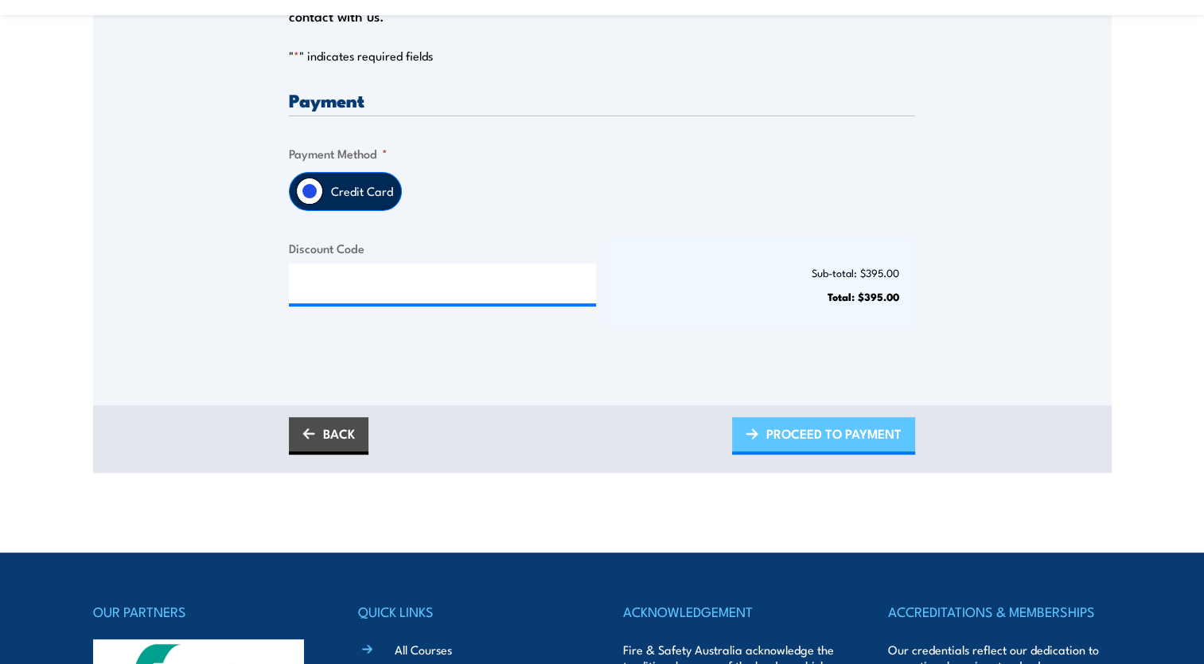
click at [804, 434] on span "PROCEED TO PAYMENT" at bounding box center [833, 433] width 135 height 42
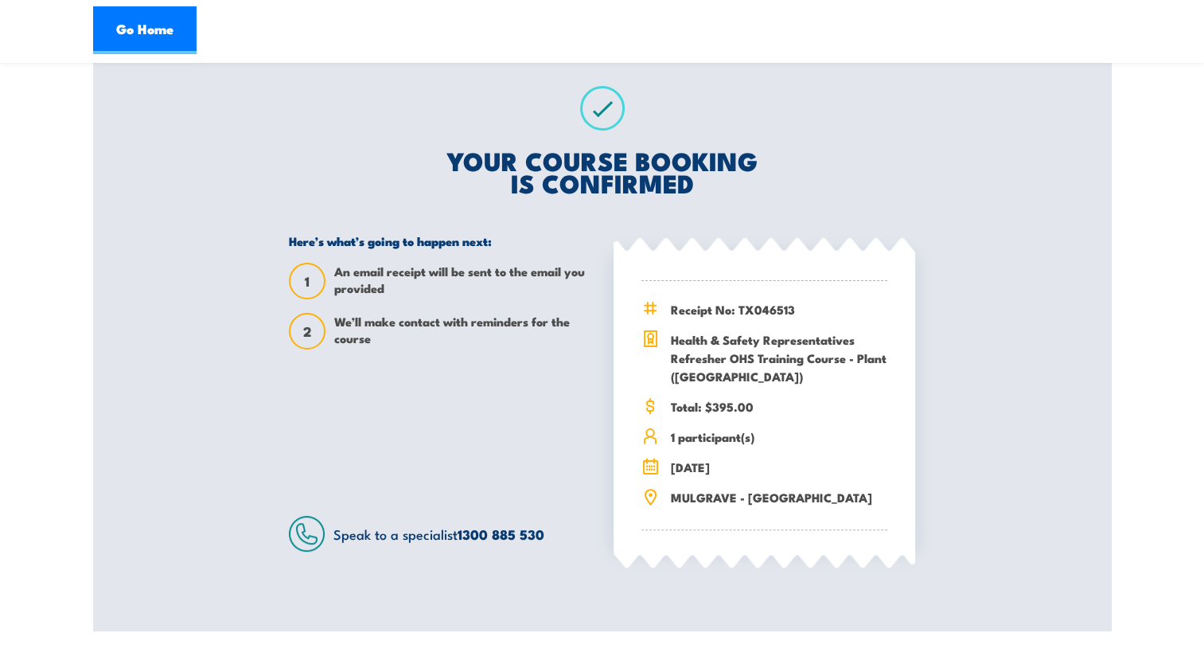
scroll to position [318, 0]
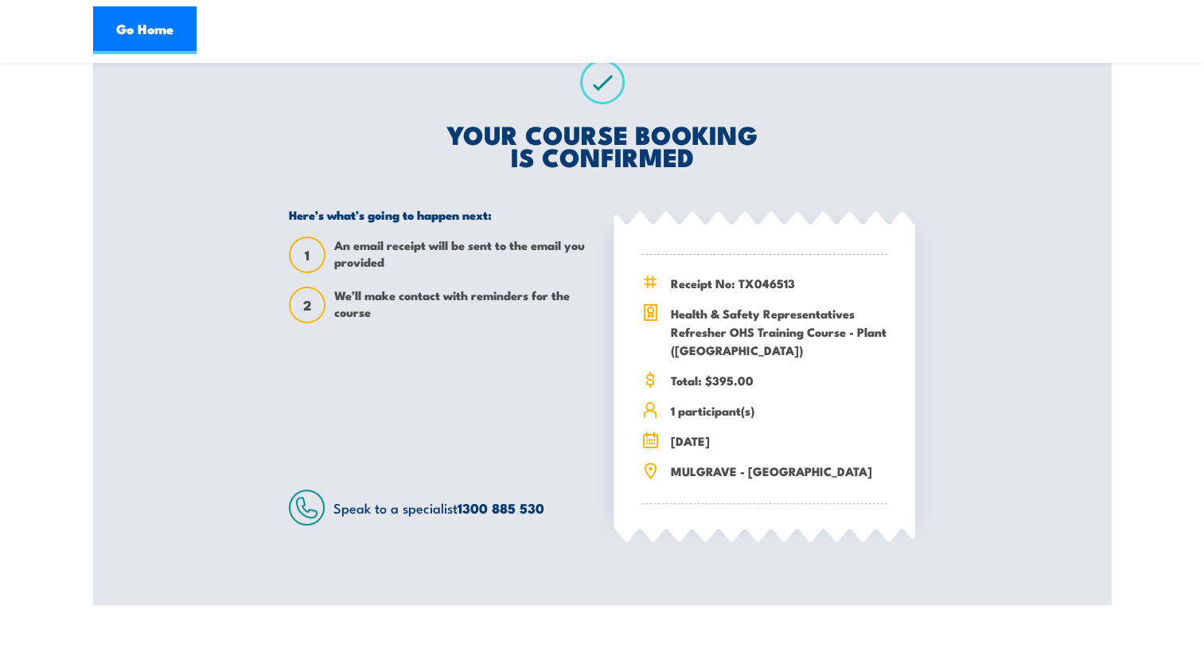
click at [329, 395] on div "Here’s what’s going to happen next: 1 An email receipt will be sent to the emai…" at bounding box center [440, 366] width 302 height 318
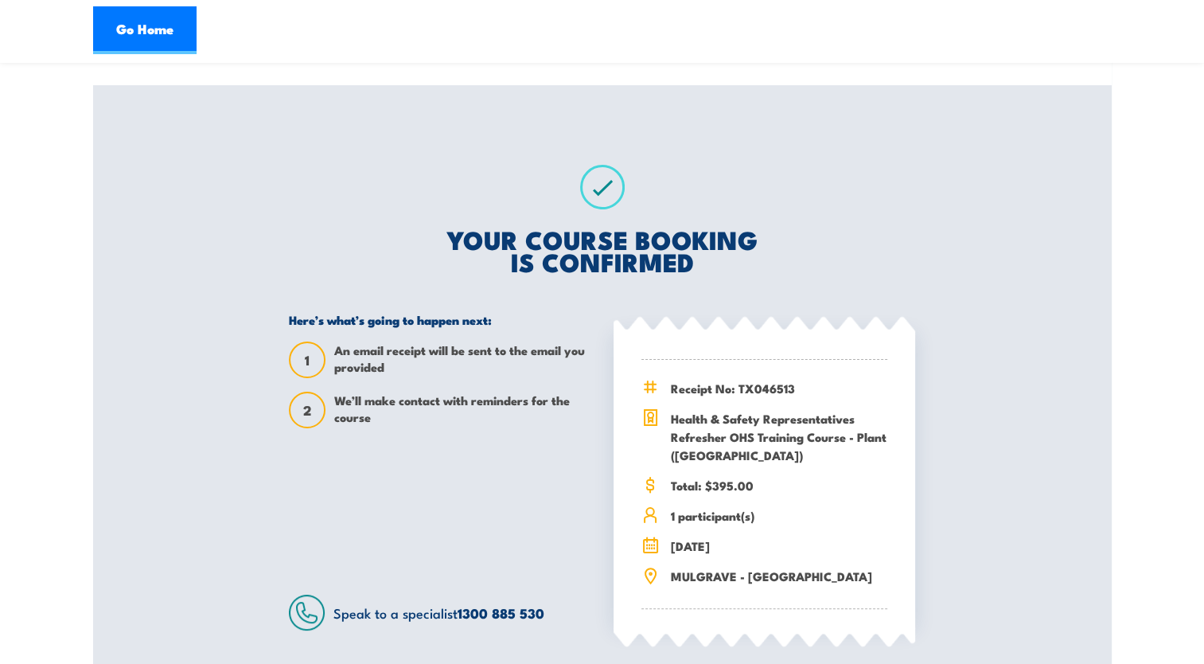
scroll to position [239, 0]
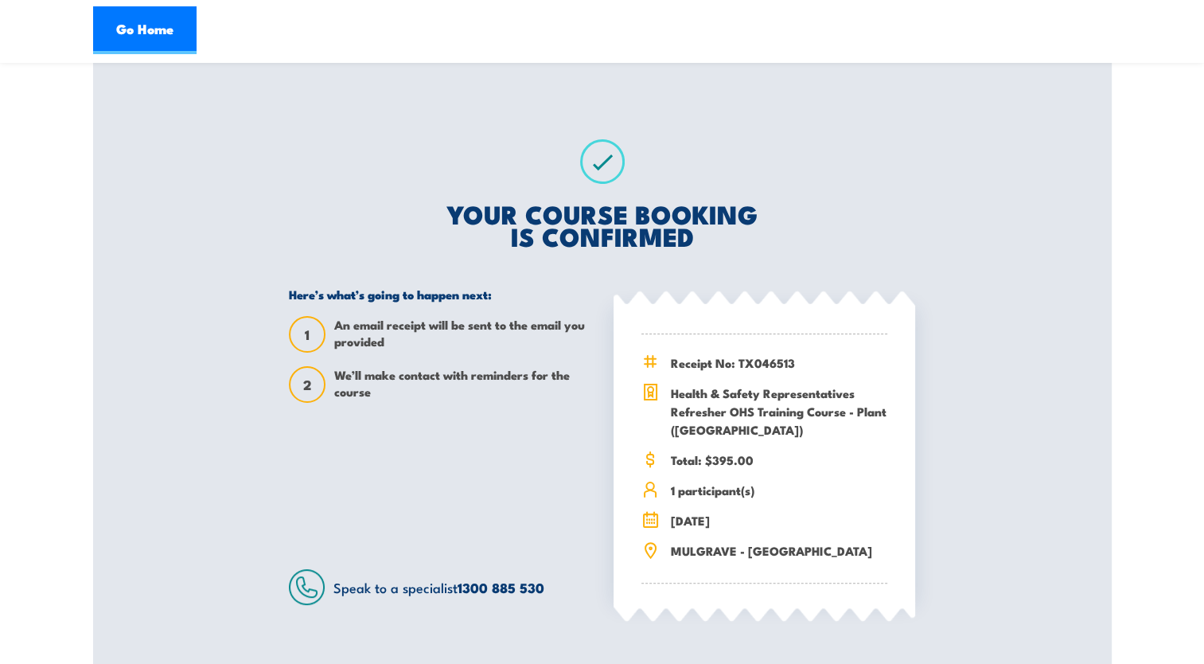
click at [148, 273] on div "Health & Safety Representatives Refresher OHS Training Course - Plant (VIC) 08:…" at bounding box center [602, 262] width 1019 height 843
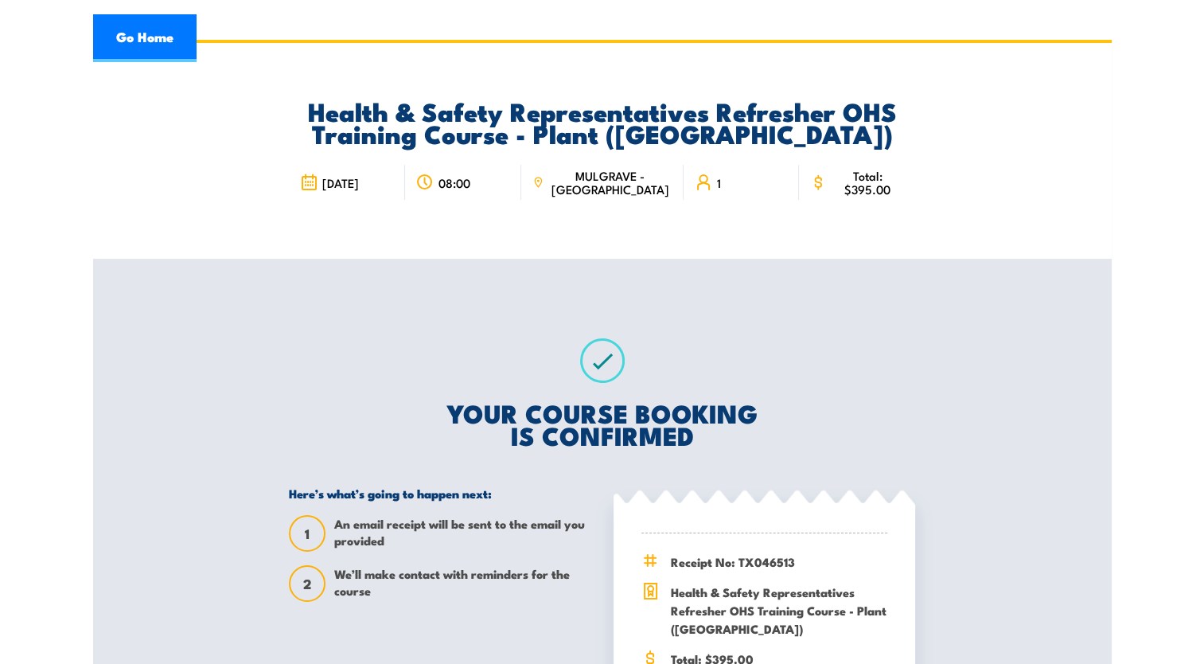
scroll to position [0, 0]
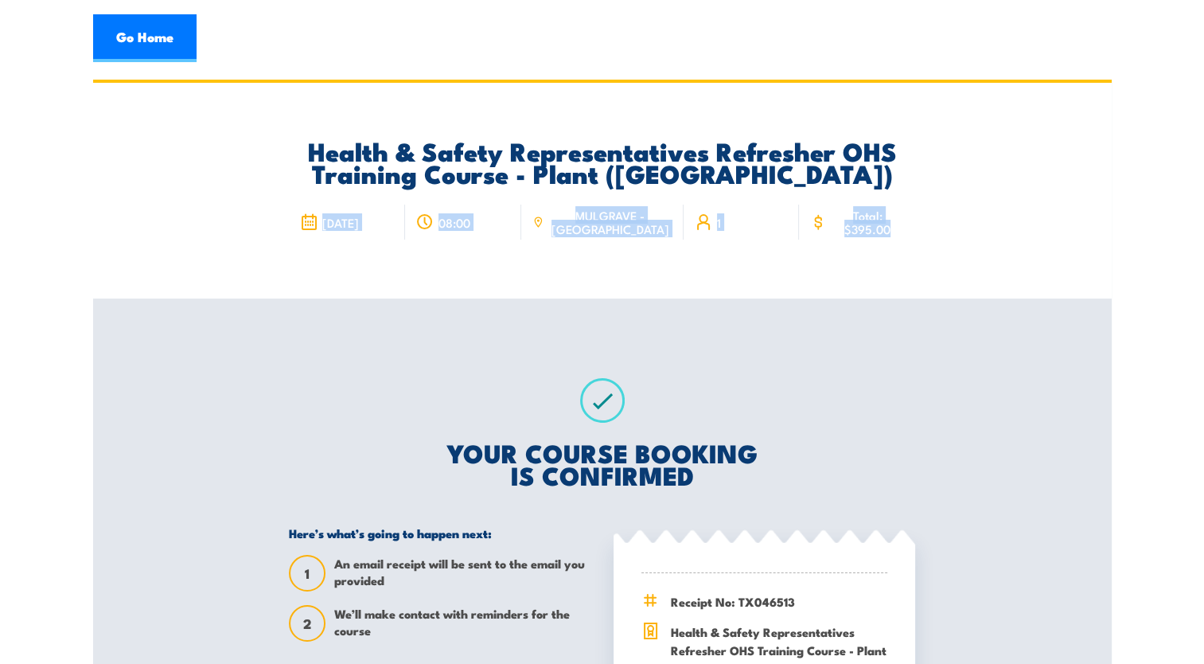
drag, startPoint x: 927, startPoint y: 222, endPoint x: 280, endPoint y: 205, distance: 647.1
click at [281, 205] on div "Health & Safety Representatives Refresher OHS Training Course - Plant (VIC) 21 …" at bounding box center [602, 191] width 1019 height 216
drag, startPoint x: 280, startPoint y: 205, endPoint x: 146, endPoint y: 185, distance: 136.1
click at [145, 185] on div "Health & Safety Representatives Refresher OHS Training Course - Plant (VIC) 21 …" at bounding box center [602, 191] width 1019 height 216
